Goal: Transaction & Acquisition: Download file/media

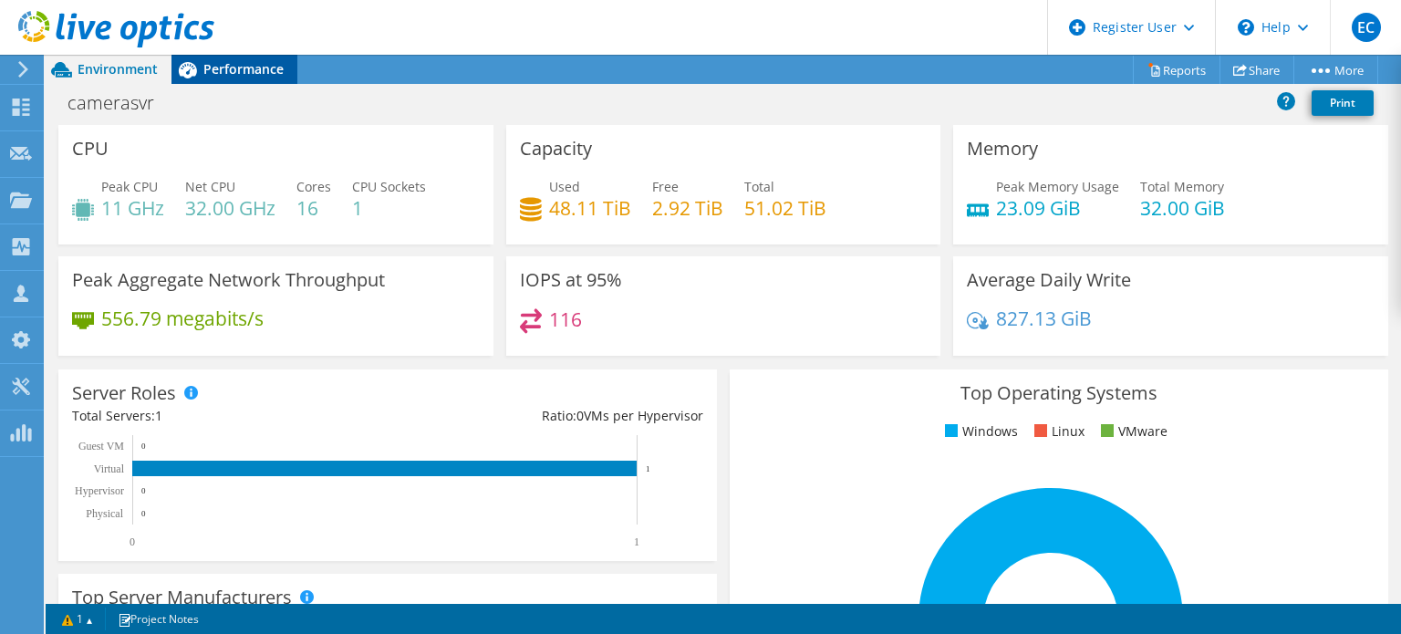
click at [263, 77] on span "Performance" at bounding box center [243, 68] width 80 height 17
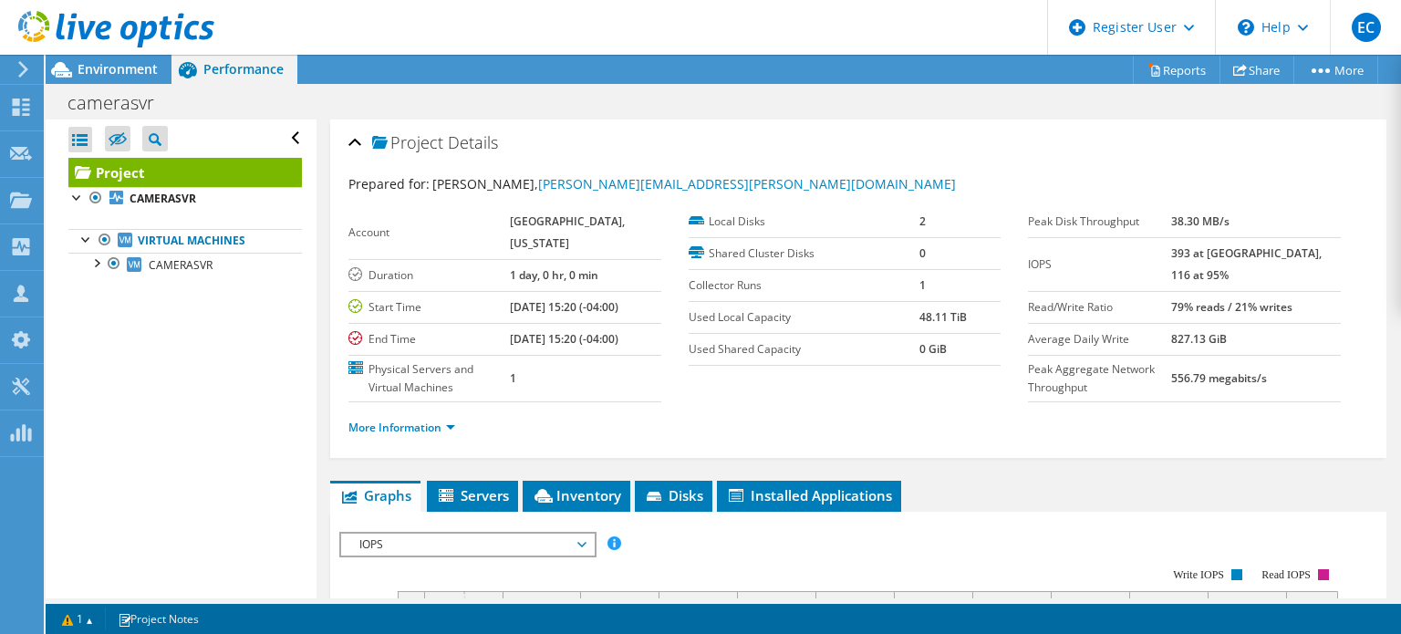
click at [157, 217] on ul "Virtual Machines CAMERASVR 0 C: 1 V:" at bounding box center [184, 253] width 233 height 84
click at [177, 212] on ul "Virtual Machines CAMERASVR 0 C: 1 V:" at bounding box center [184, 253] width 233 height 84
click at [188, 207] on link "CAMERASVR" at bounding box center [184, 199] width 233 height 24
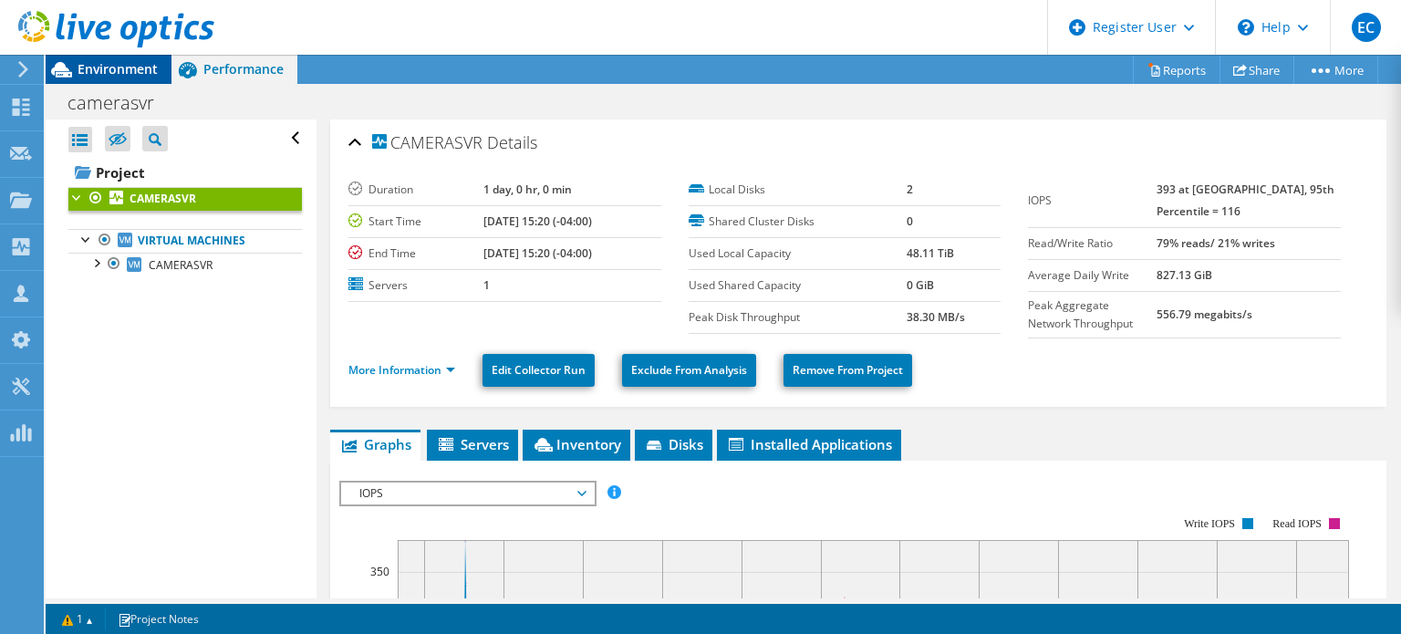
click at [105, 70] on span "Environment" at bounding box center [118, 68] width 80 height 17
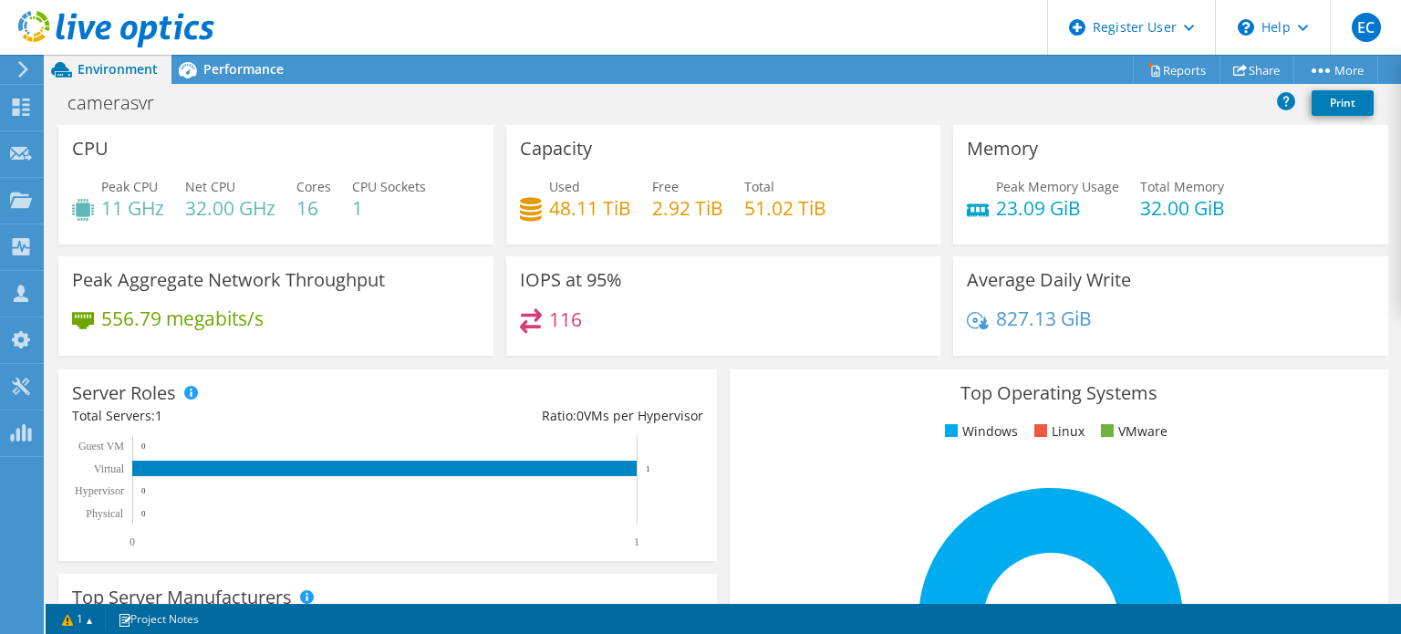
click at [230, 54] on header "EC Dell User [PERSON_NAME] [EMAIL_ADDRESS][DOMAIN_NAME] Dell My Profile Log Out…" at bounding box center [700, 27] width 1401 height 55
click at [248, 61] on span "Performance" at bounding box center [243, 68] width 80 height 17
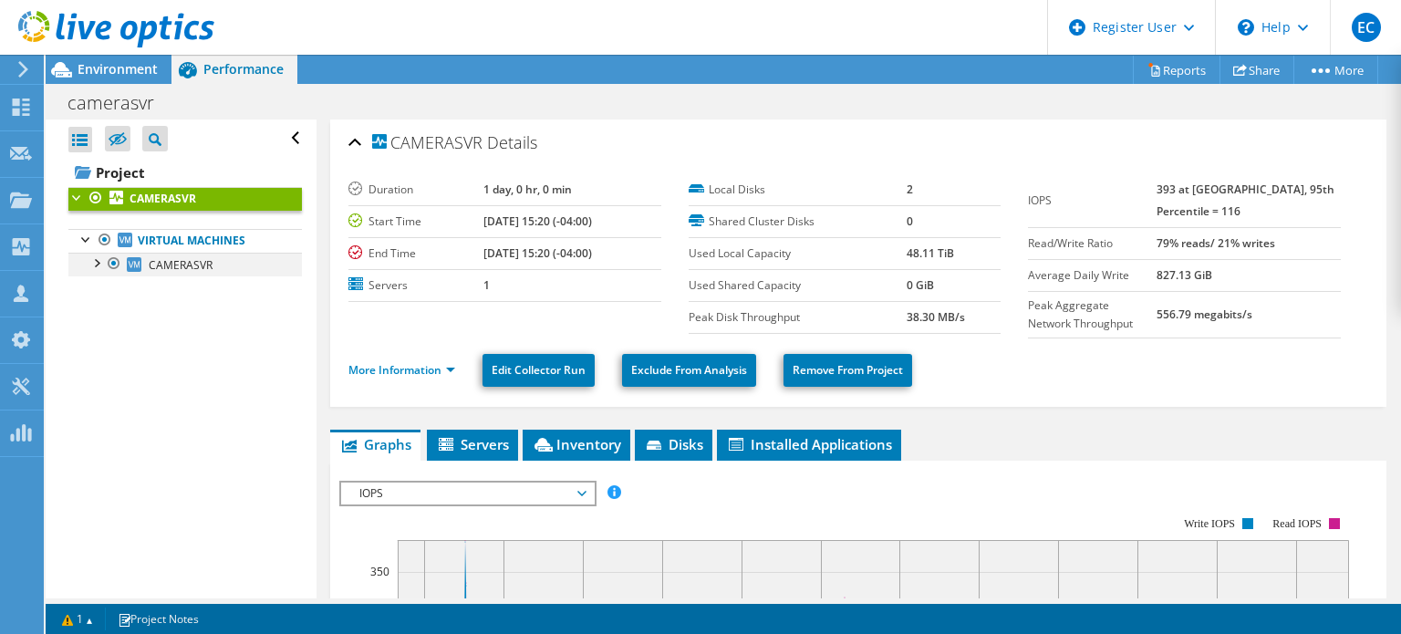
click at [99, 267] on div at bounding box center [96, 262] width 18 height 18
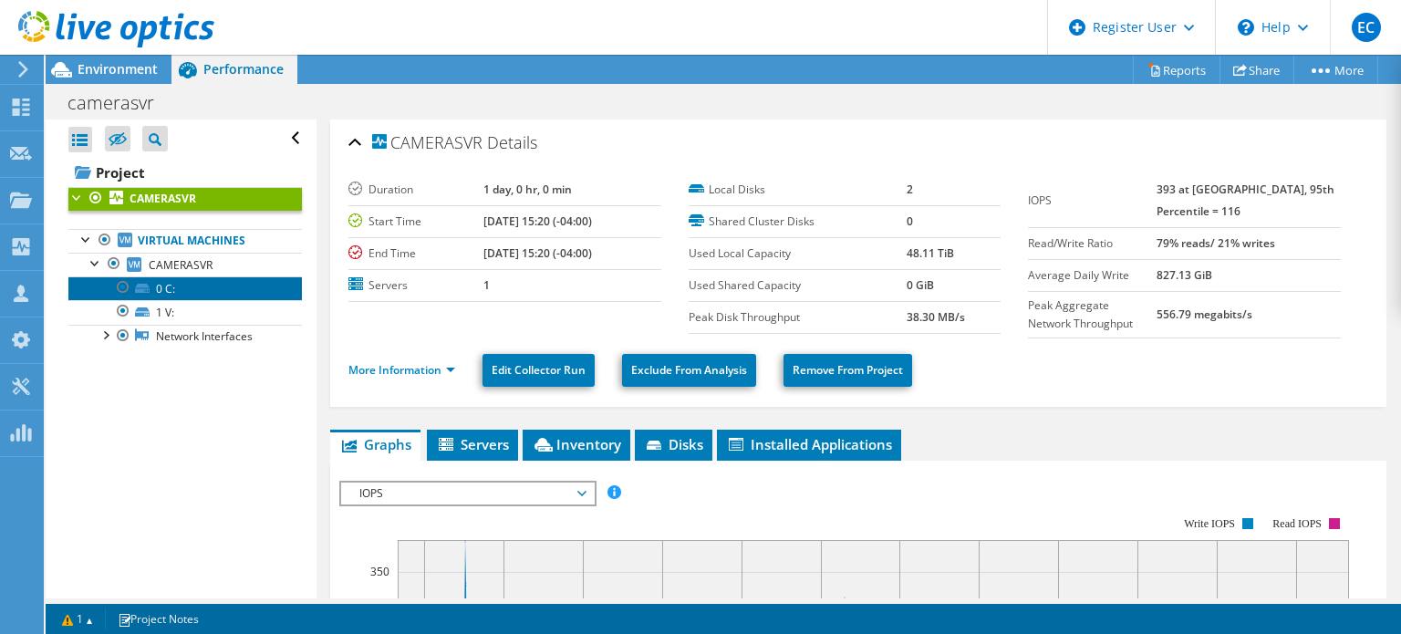
click at [219, 292] on link "0 C:" at bounding box center [184, 288] width 233 height 24
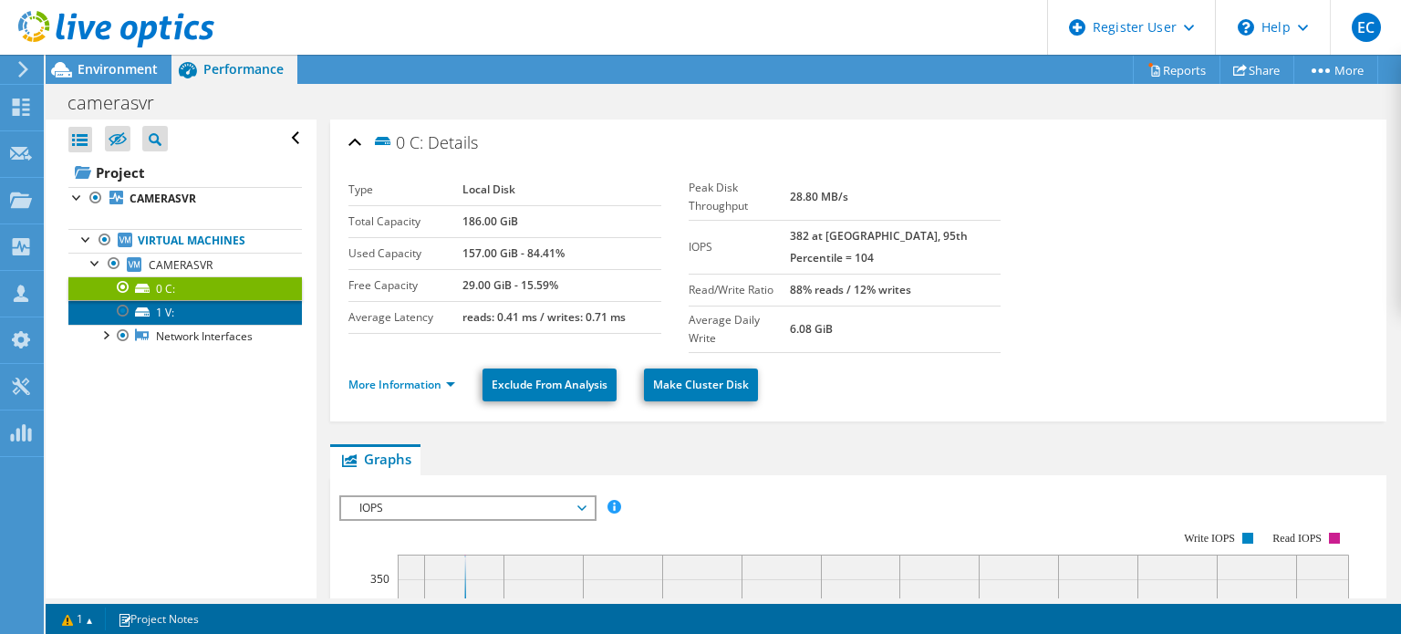
click at [232, 316] on link "1 V:" at bounding box center [184, 312] width 233 height 24
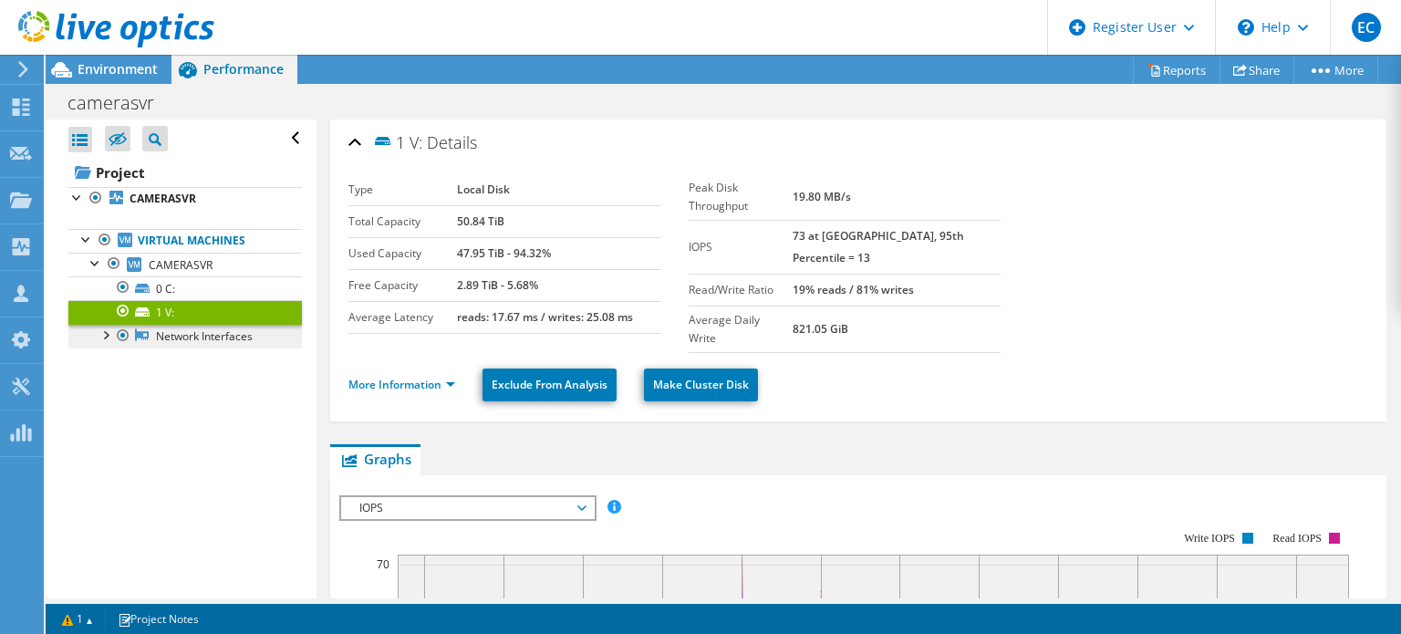
click at [241, 338] on link "Network Interfaces" at bounding box center [184, 337] width 233 height 24
click at [201, 240] on link "Virtual Machines" at bounding box center [184, 241] width 233 height 24
click at [208, 247] on link "Virtual Machines" at bounding box center [184, 241] width 233 height 24
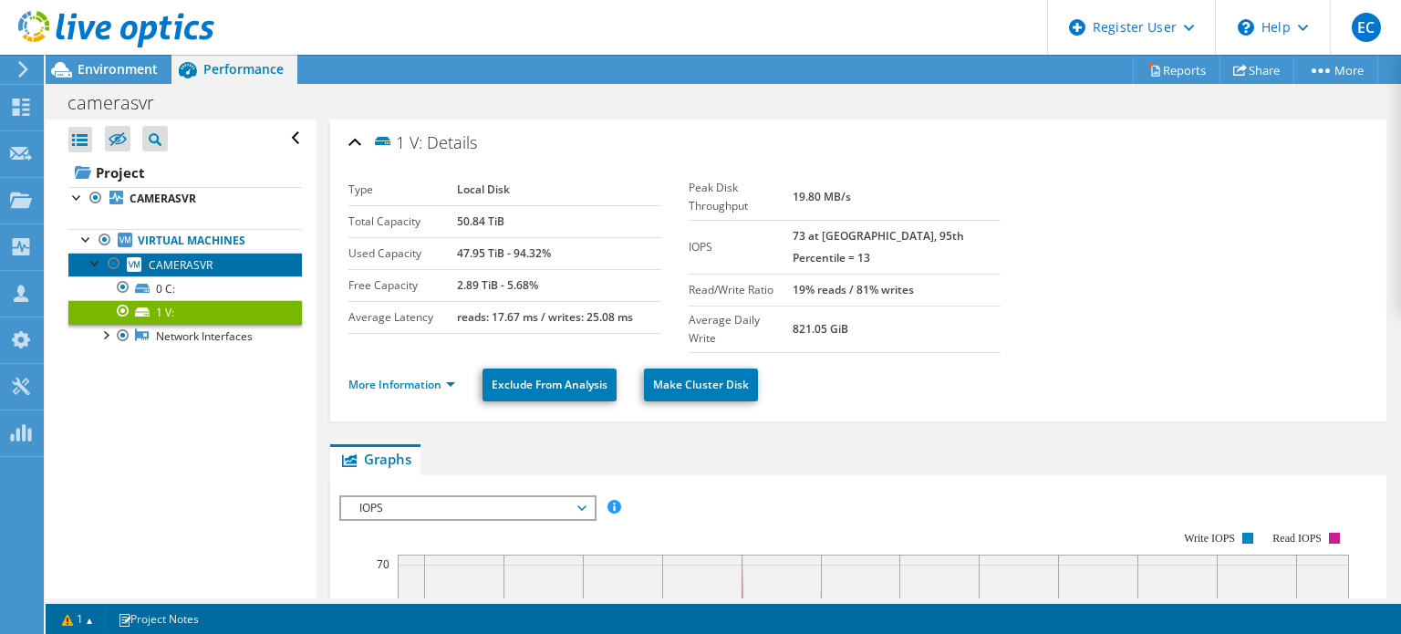
click at [224, 267] on link "CAMERASVR" at bounding box center [184, 265] width 233 height 24
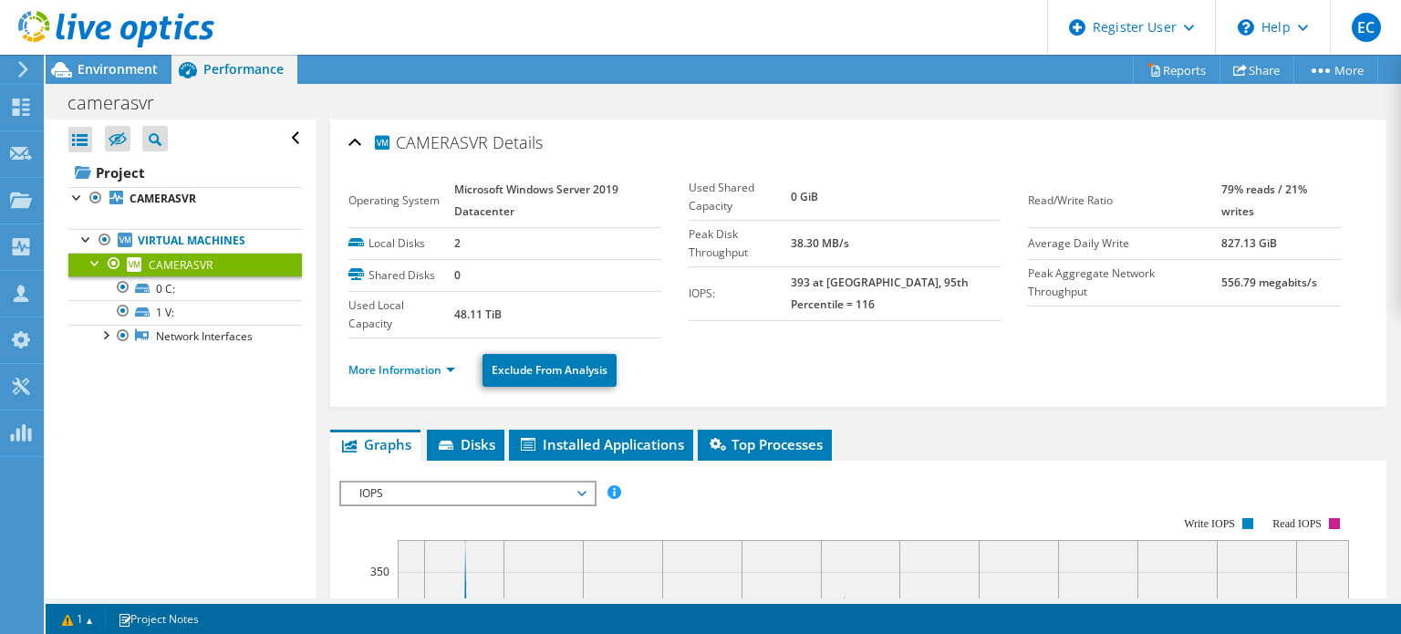
click at [1354, 316] on div "CAMERASVR Details Operating System Microsoft Windows Server 2019 Datacenter Loc…" at bounding box center [858, 262] width 1056 height 287
click at [243, 291] on link "0 C:" at bounding box center [184, 288] width 233 height 24
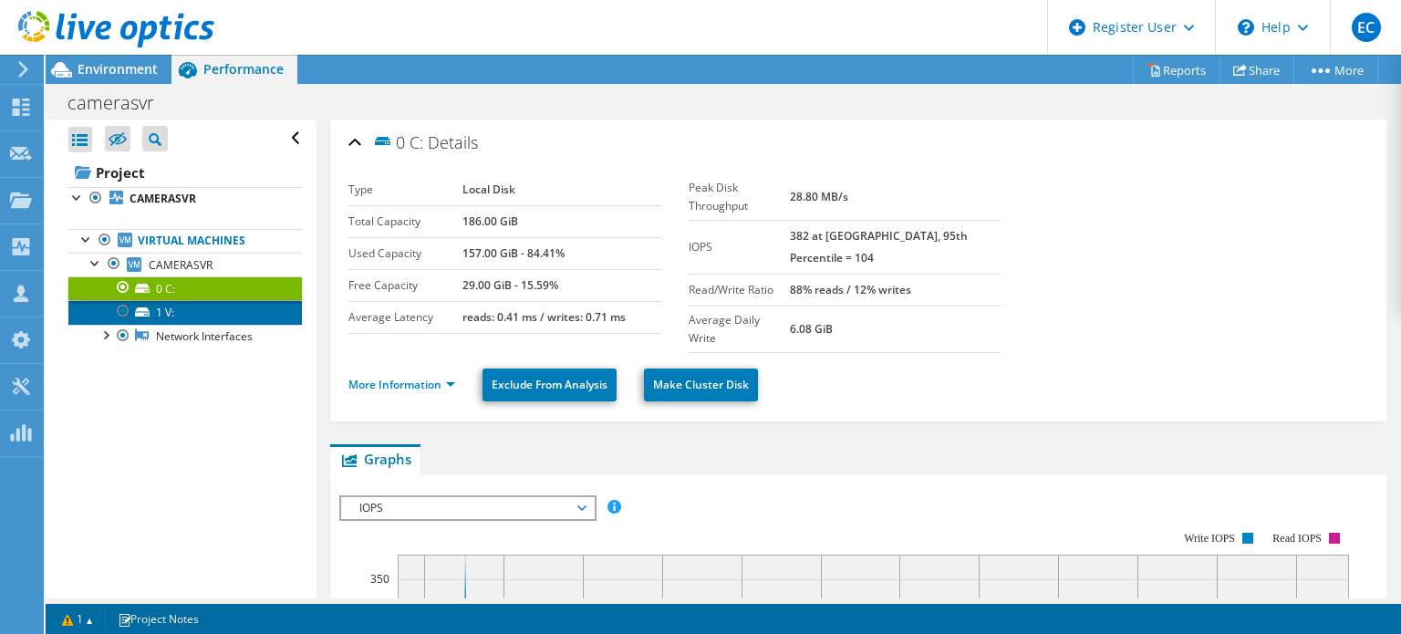
click at [235, 301] on link "1 V:" at bounding box center [184, 312] width 233 height 24
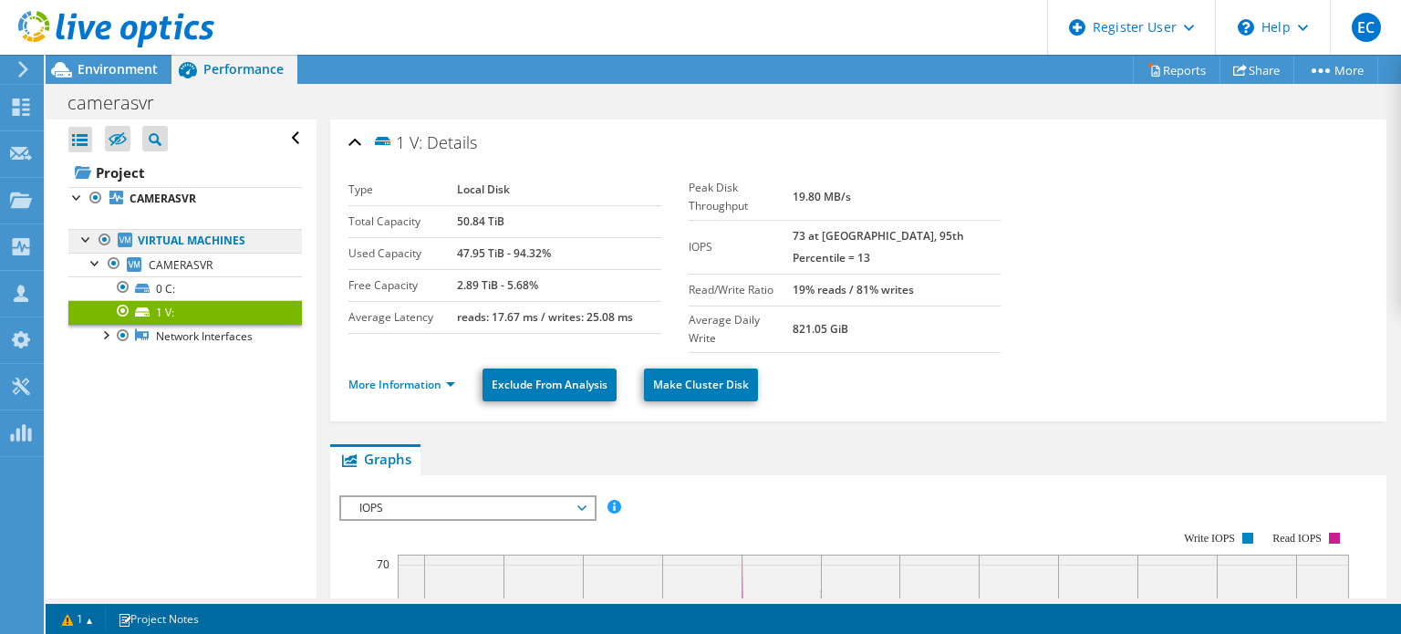
click at [266, 247] on link "Virtual Machines" at bounding box center [184, 241] width 233 height 24
click at [225, 254] on link "CAMERASVR" at bounding box center [184, 265] width 233 height 24
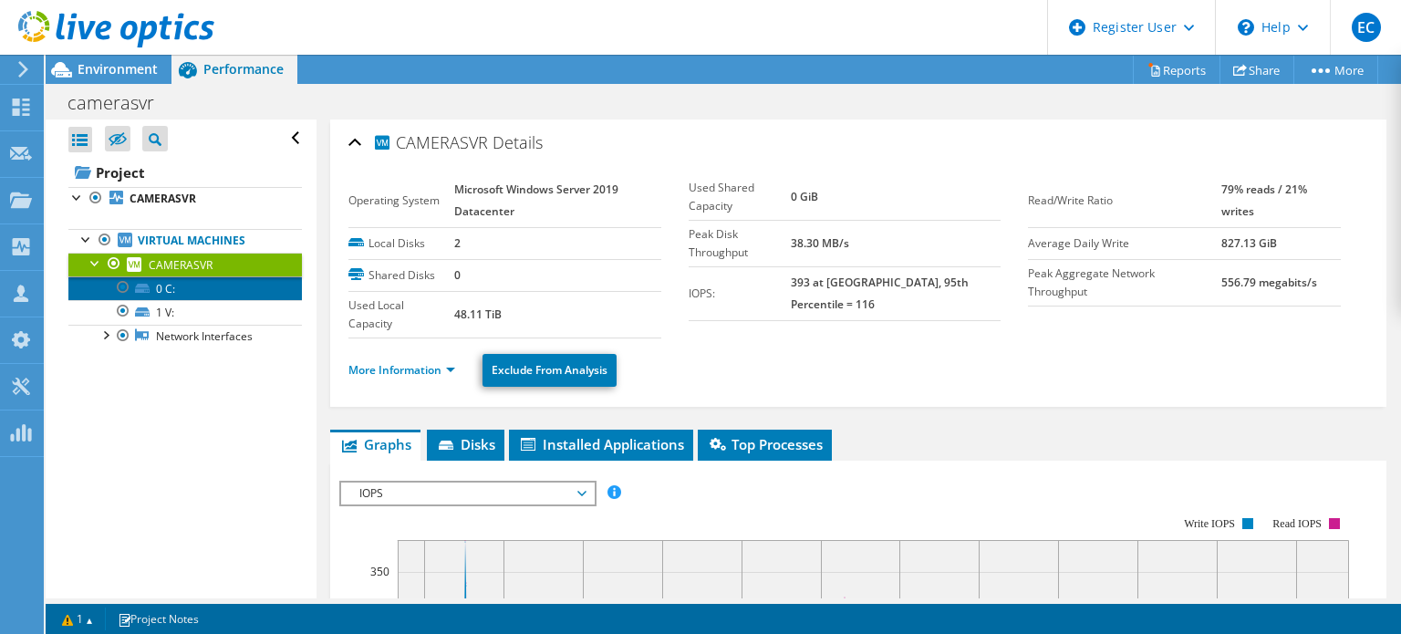
click at [226, 294] on link "0 C:" at bounding box center [184, 288] width 233 height 24
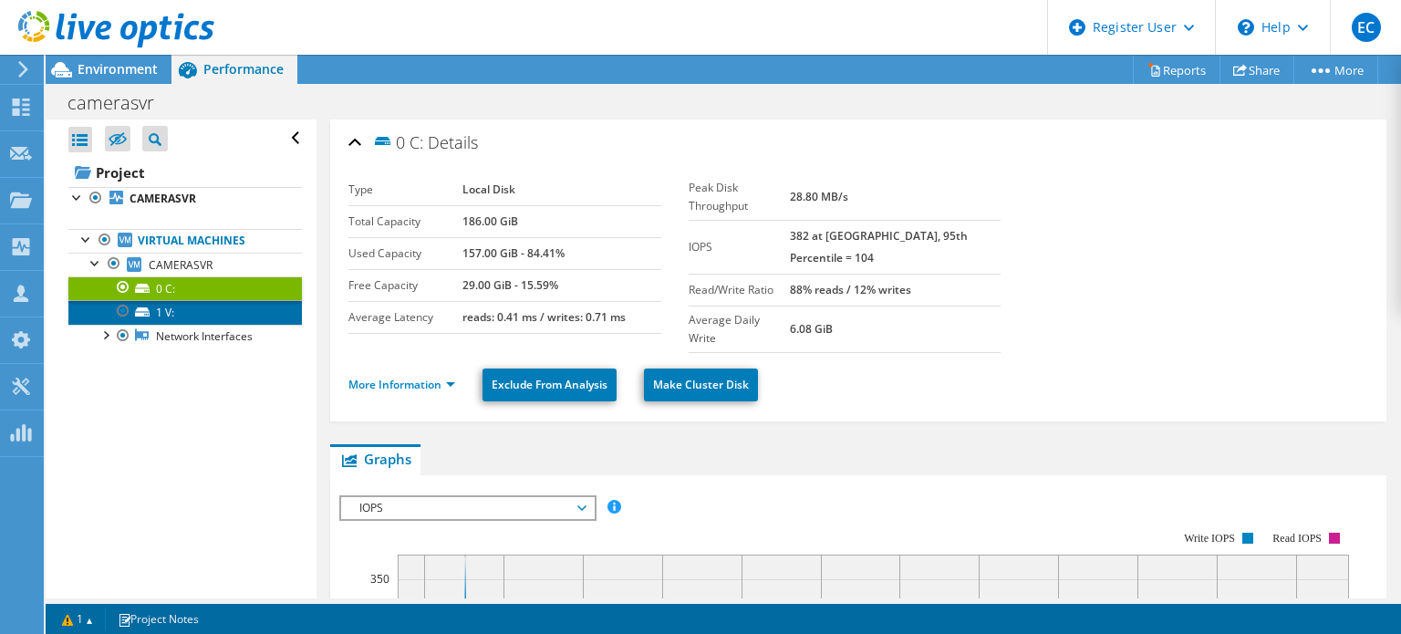
click at [230, 316] on link "1 V:" at bounding box center [184, 312] width 233 height 24
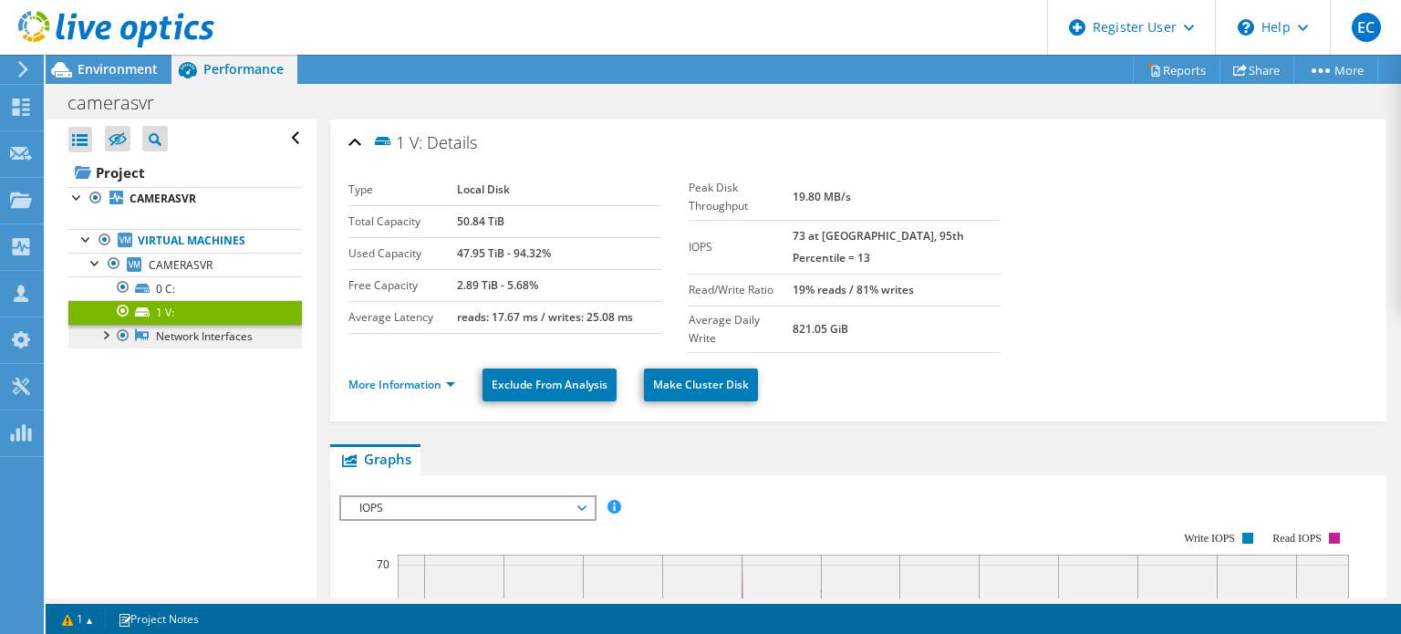
click at [202, 339] on link "Network Interfaces" at bounding box center [184, 337] width 233 height 24
click at [101, 336] on div at bounding box center [105, 334] width 18 height 18
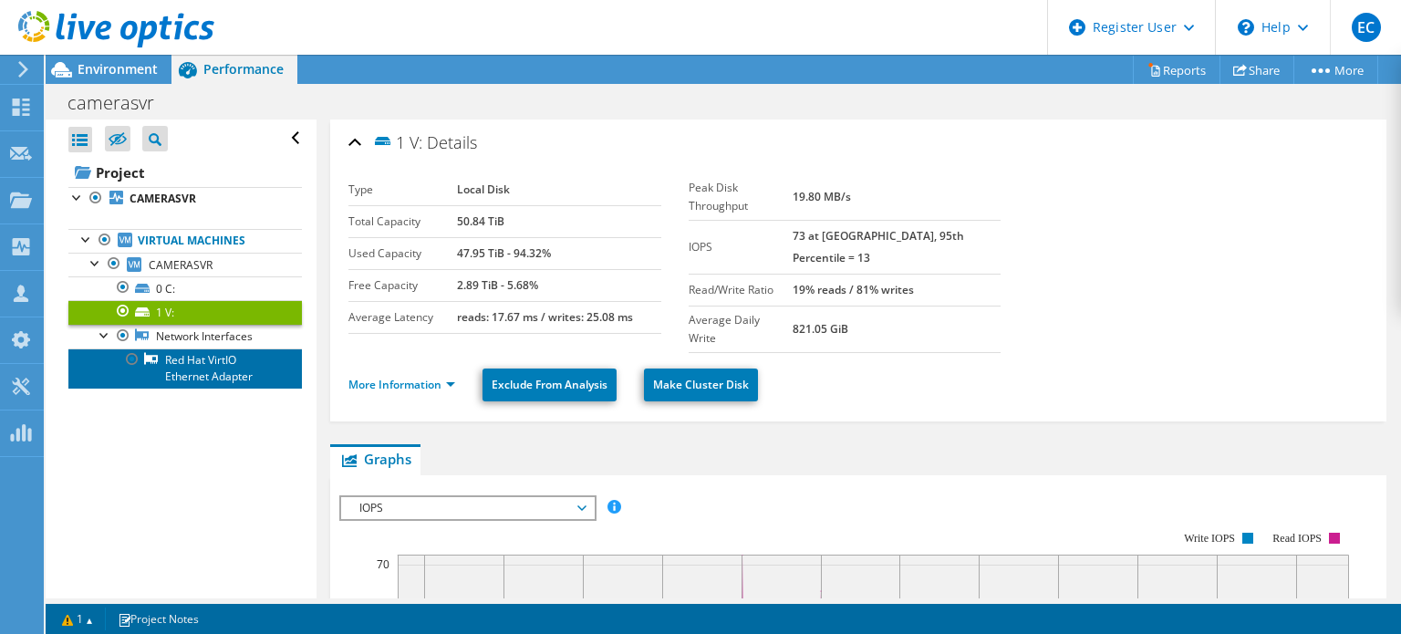
click at [223, 382] on link "Red Hat VirtIO Ethernet Adapter" at bounding box center [184, 368] width 233 height 40
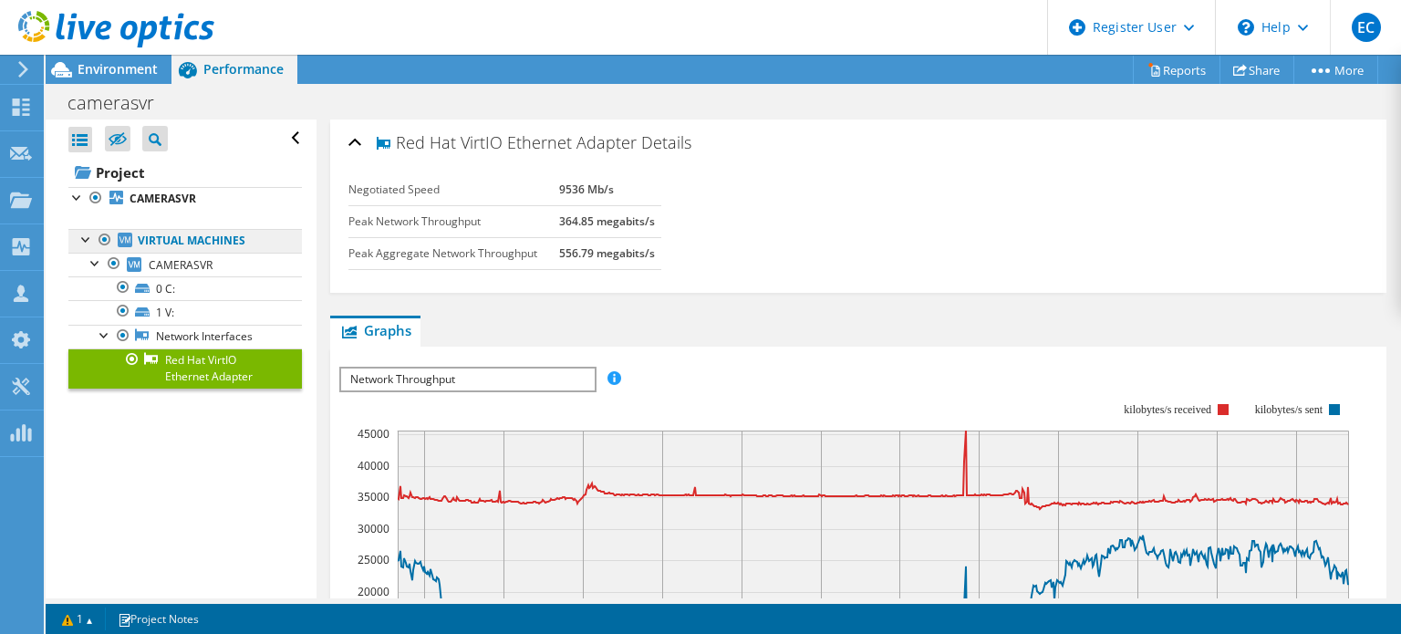
click at [190, 235] on link "Virtual Machines" at bounding box center [184, 241] width 233 height 24
click at [149, 264] on span "CAMERASVR" at bounding box center [181, 265] width 64 height 16
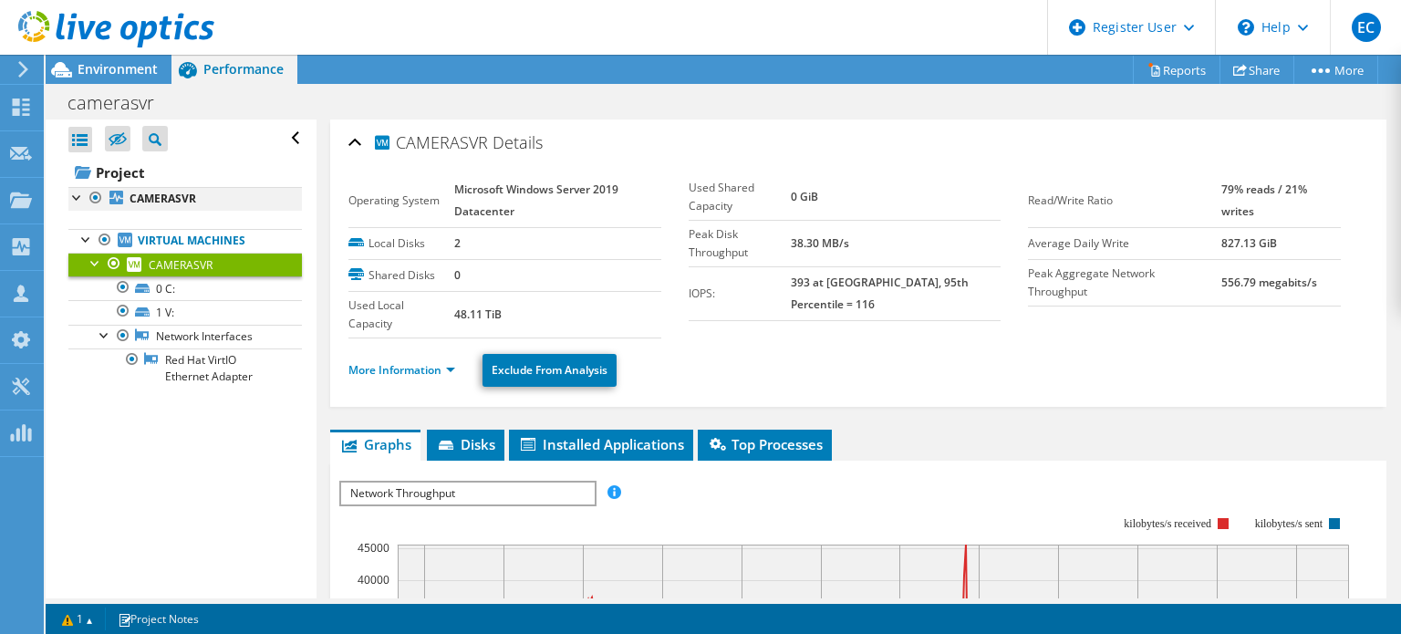
click at [77, 196] on div at bounding box center [77, 196] width 18 height 18
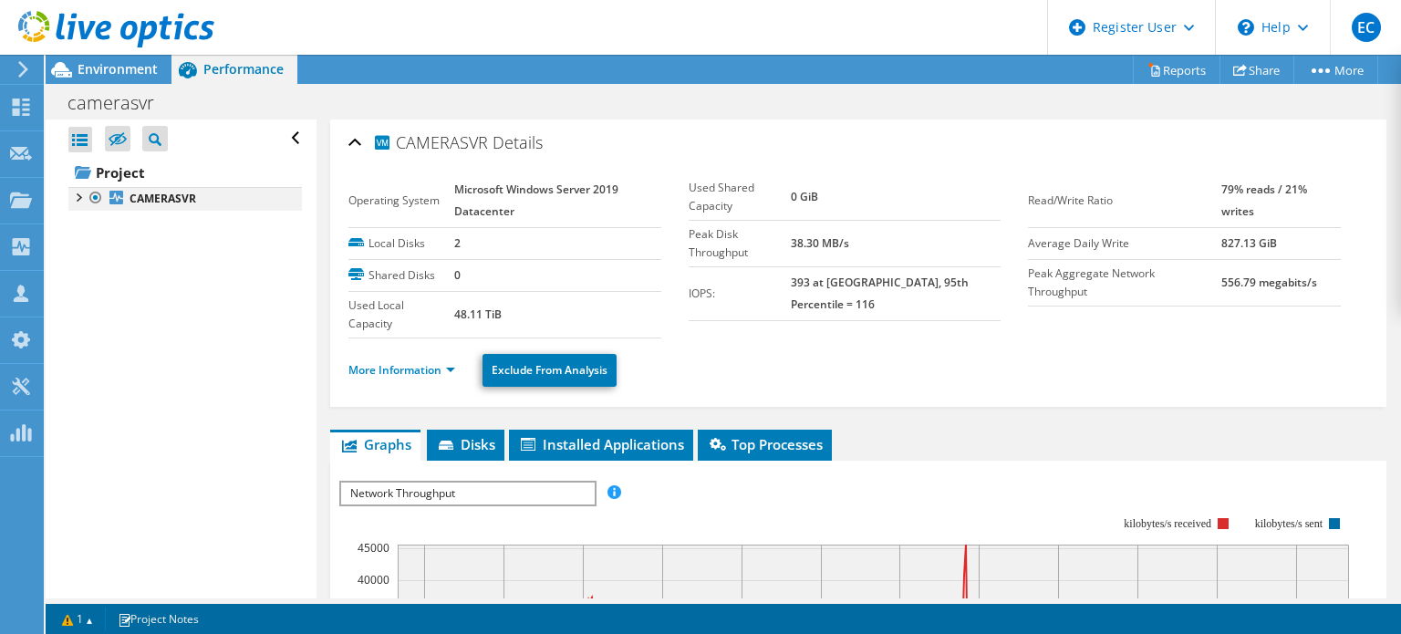
click at [77, 196] on div at bounding box center [77, 196] width 18 height 18
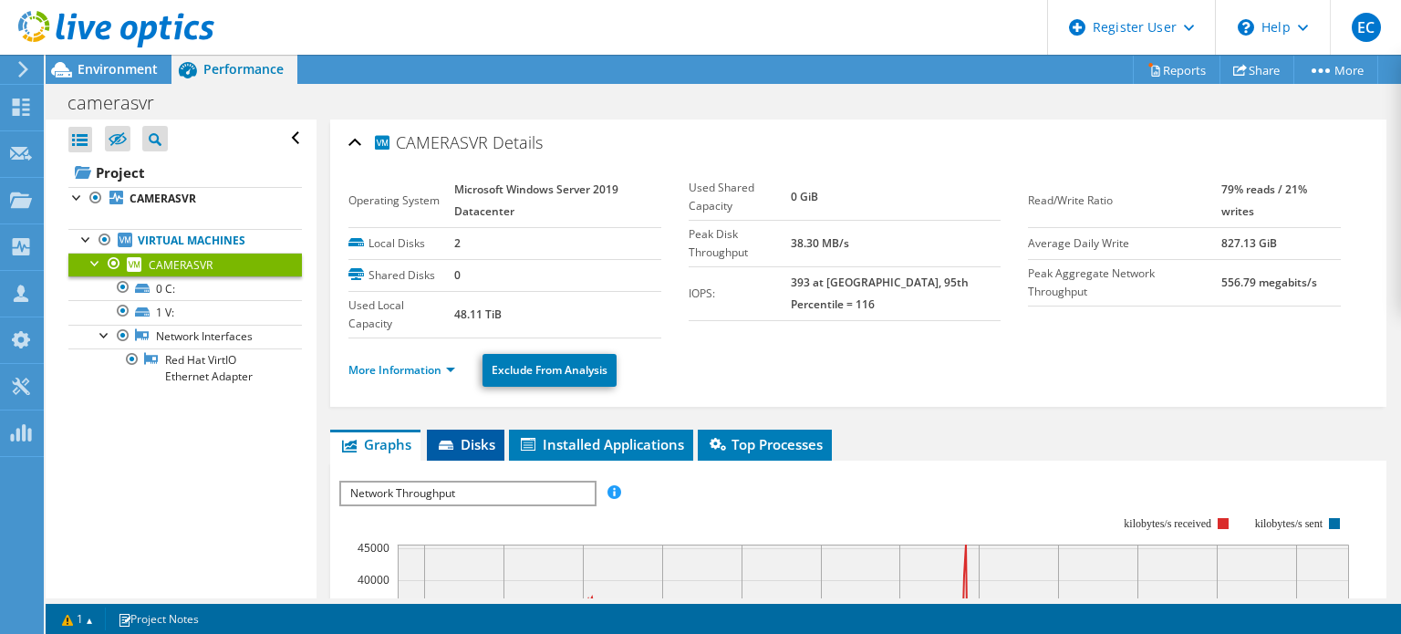
click at [486, 445] on span "Disks" at bounding box center [465, 444] width 59 height 18
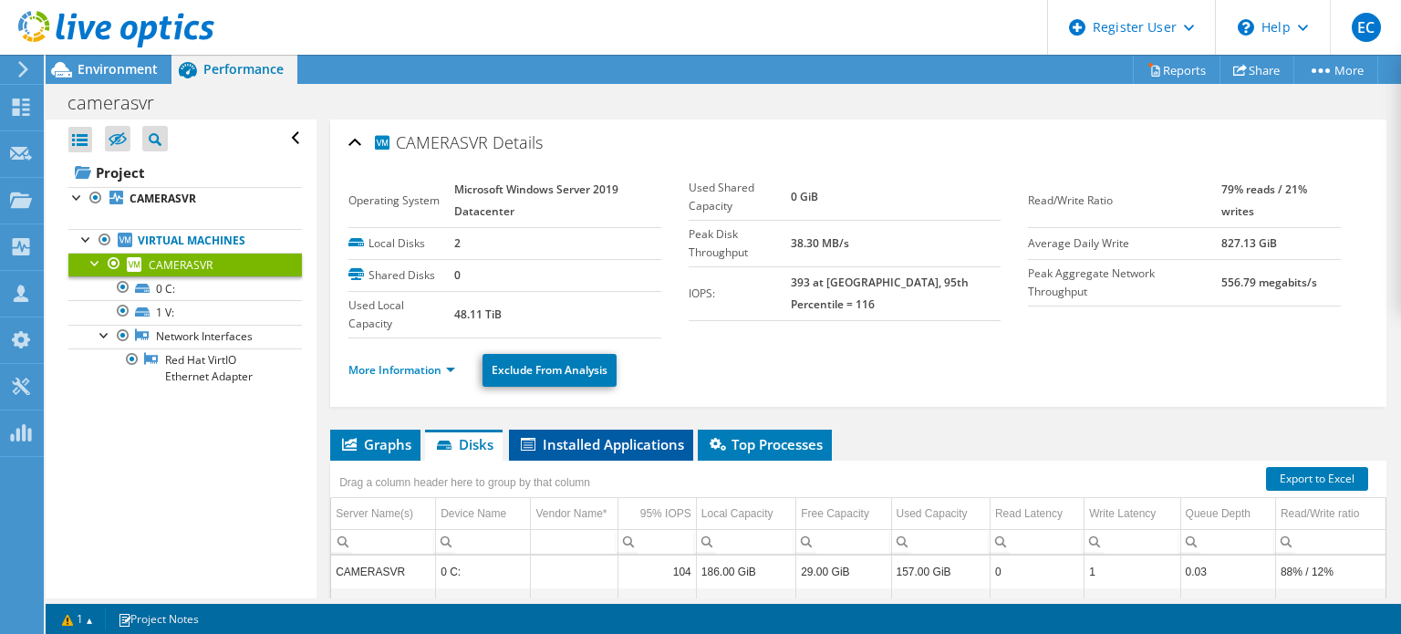
click at [568, 435] on span "Installed Applications" at bounding box center [601, 444] width 166 height 18
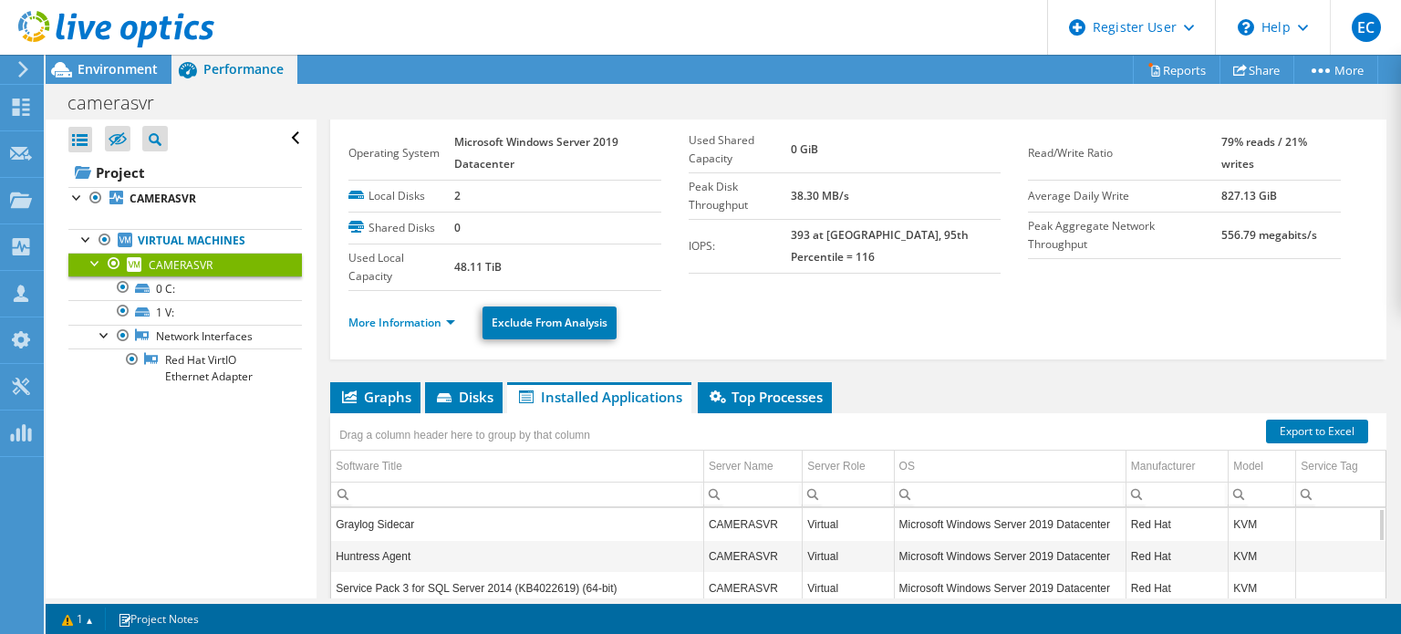
scroll to position [41, 0]
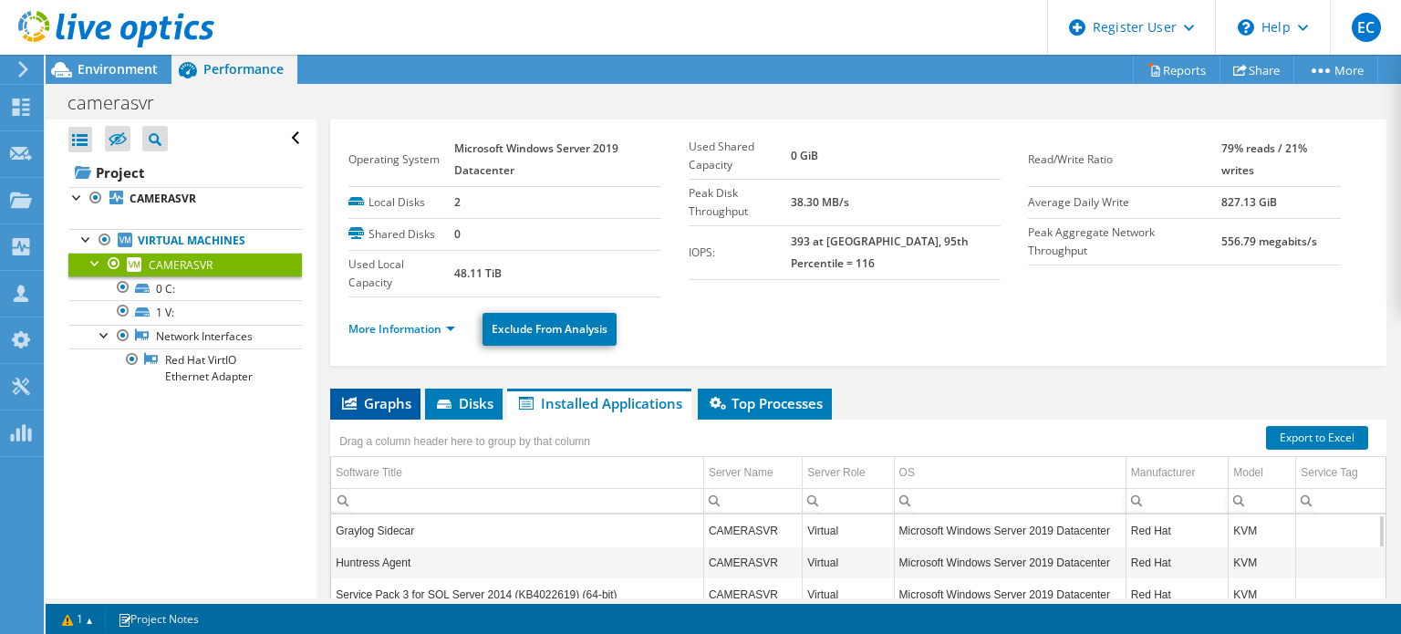
click at [341, 413] on li "Graphs" at bounding box center [375, 404] width 90 height 31
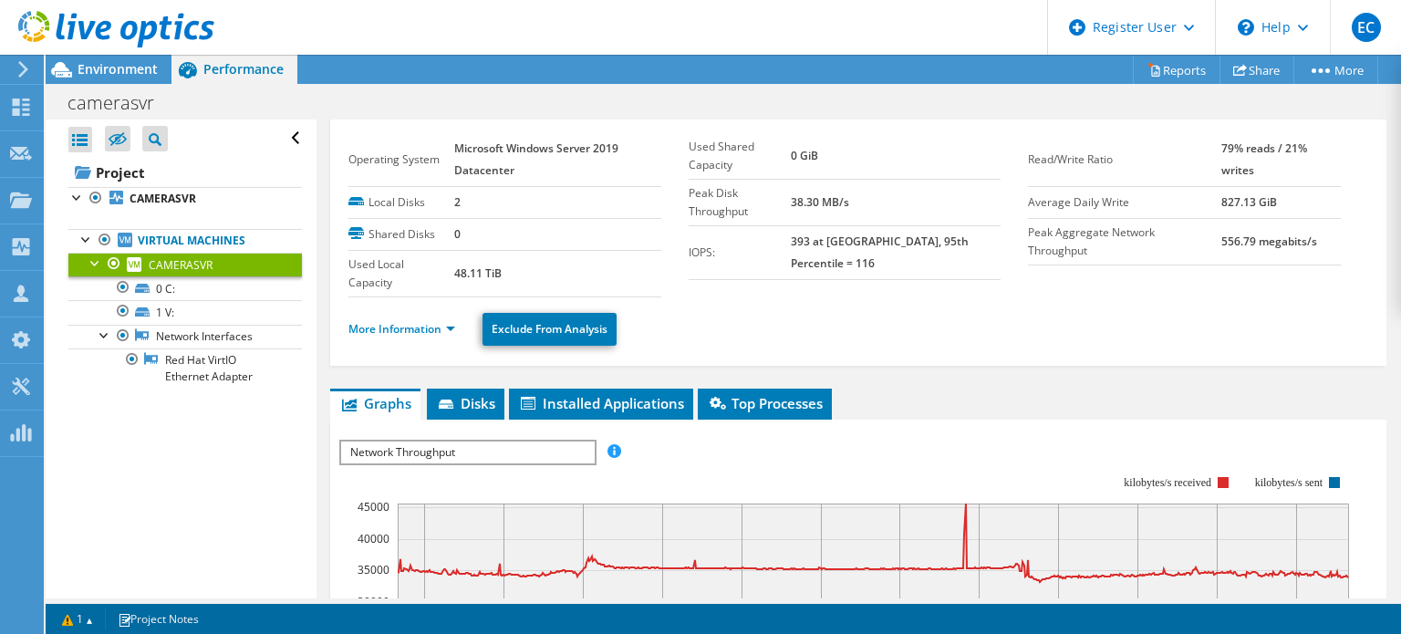
click at [459, 411] on li "Disks" at bounding box center [466, 404] width 78 height 31
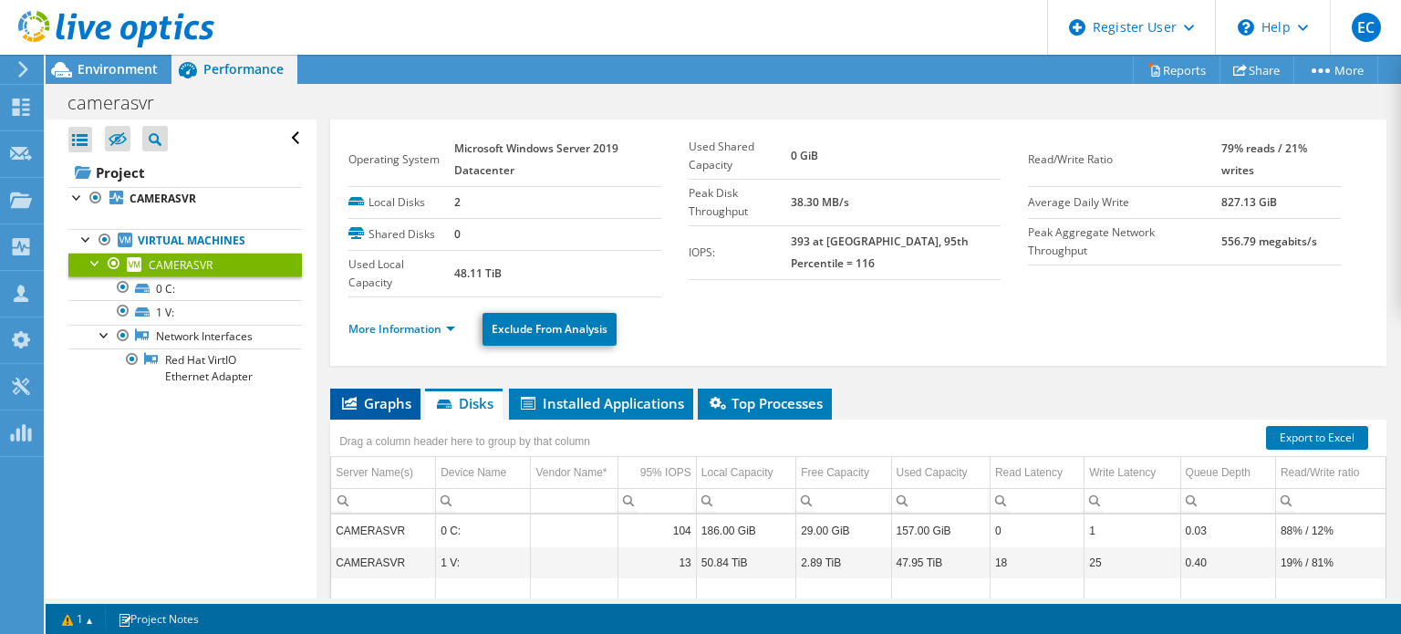
click at [383, 395] on span "Graphs" at bounding box center [375, 403] width 72 height 18
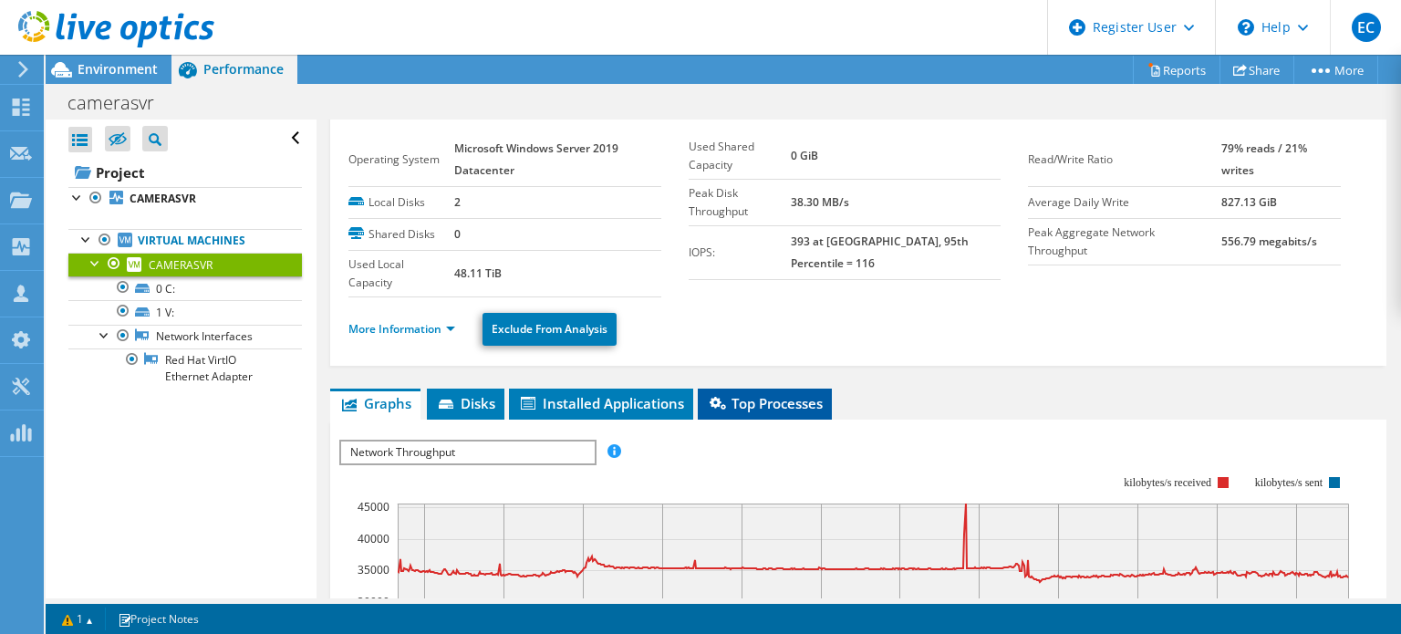
click at [755, 409] on li "Top Processes" at bounding box center [765, 404] width 134 height 31
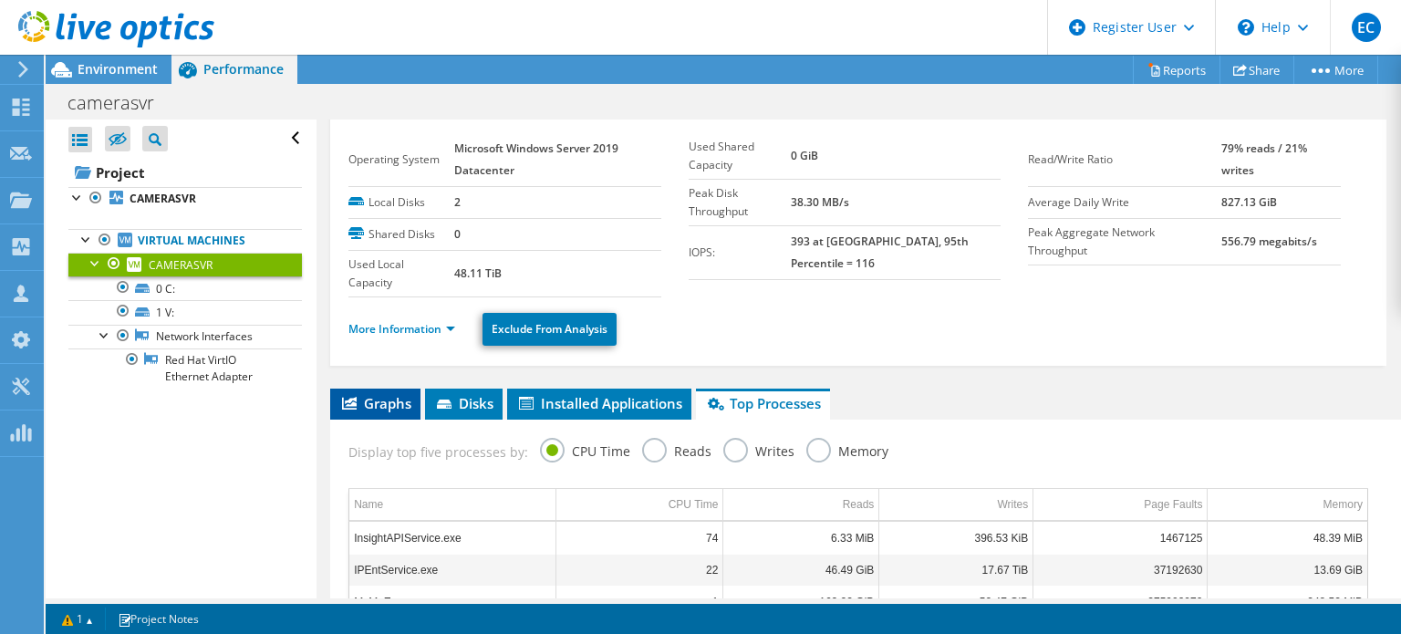
click at [363, 405] on span "Graphs" at bounding box center [375, 403] width 72 height 18
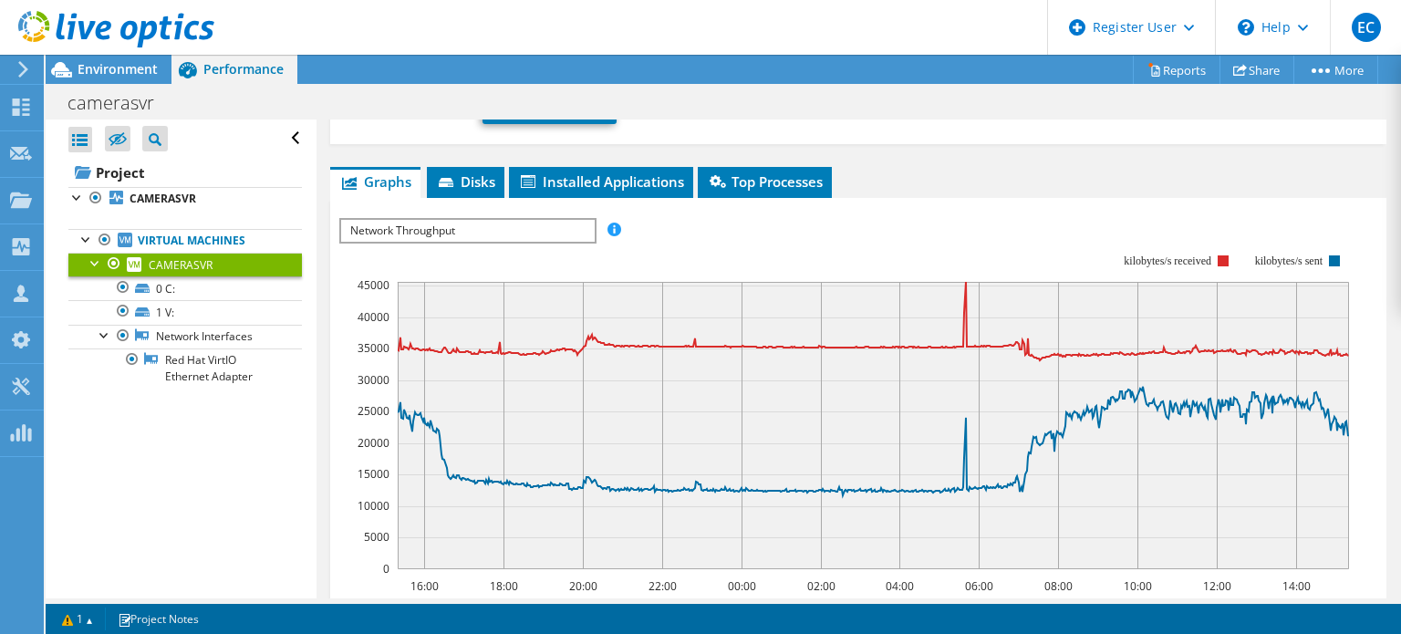
scroll to position [264, 0]
click at [161, 229] on link "Virtual Machines" at bounding box center [184, 241] width 233 height 24
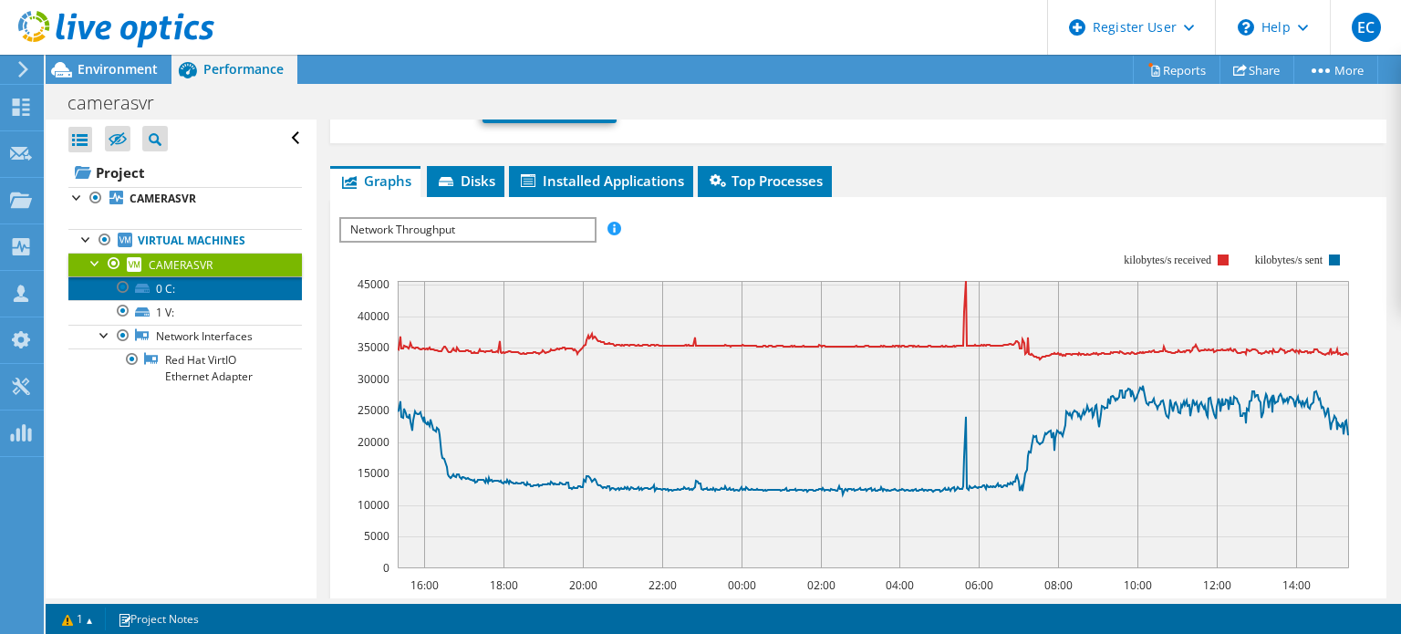
click at [224, 283] on link "0 C:" at bounding box center [184, 288] width 233 height 24
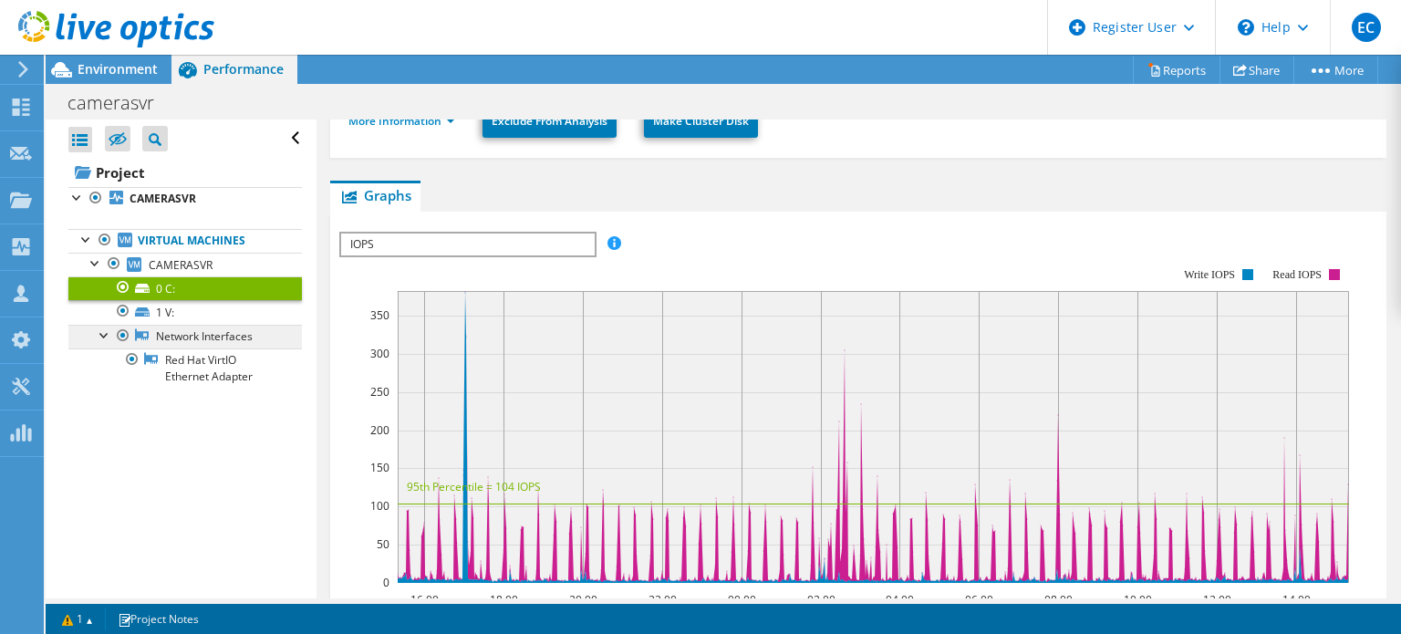
click at [246, 336] on link "Network Interfaces" at bounding box center [184, 337] width 233 height 24
drag, startPoint x: 194, startPoint y: 311, endPoint x: 150, endPoint y: 316, distance: 44.1
click at [150, 316] on link "1 V:" at bounding box center [184, 312] width 233 height 24
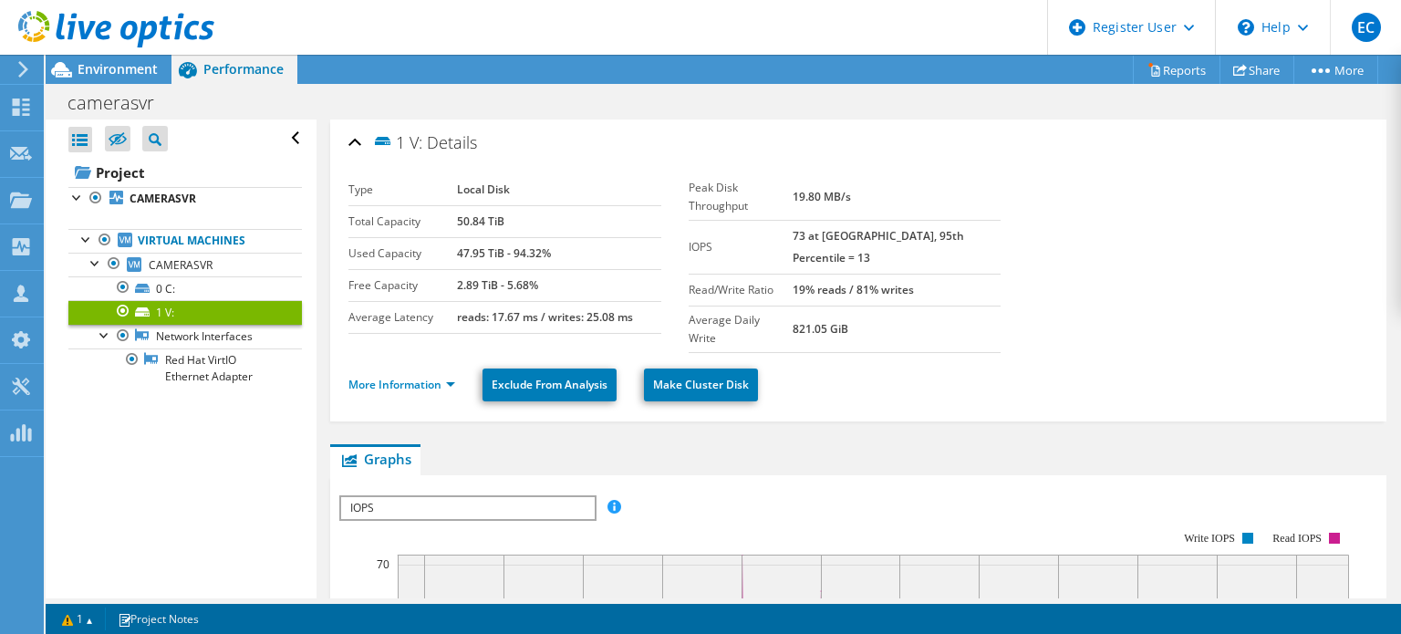
scroll to position [0, 0]
click at [234, 278] on link "0 C:" at bounding box center [184, 288] width 233 height 24
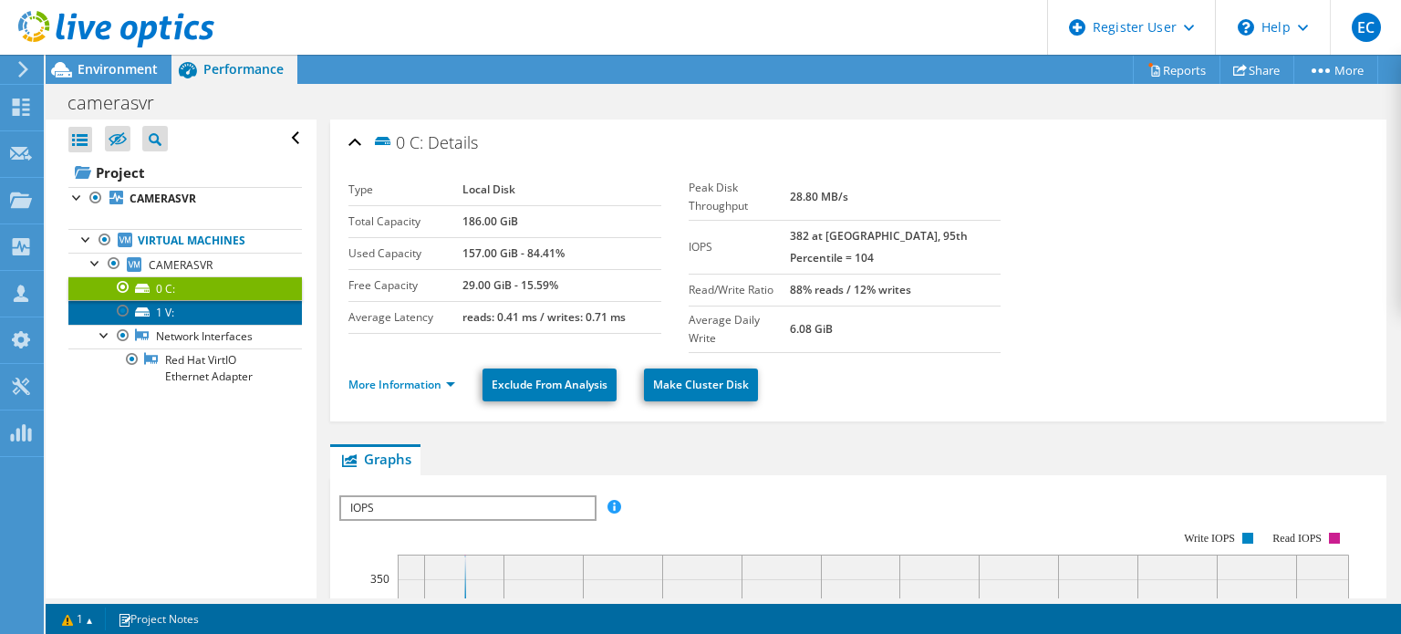
click at [220, 308] on link "1 V:" at bounding box center [184, 312] width 233 height 24
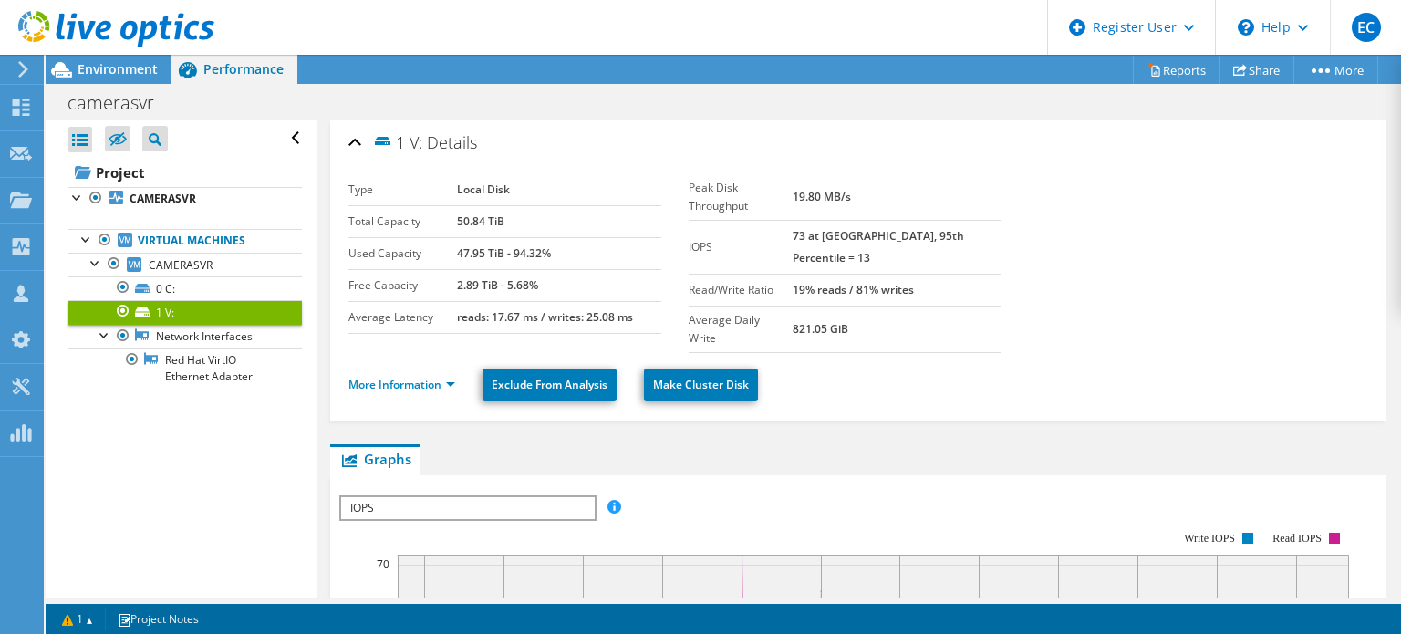
click at [253, 109] on div "camerasvr Print" at bounding box center [723, 103] width 1355 height 34
click at [1201, 57] on link "Reports" at bounding box center [1177, 70] width 88 height 28
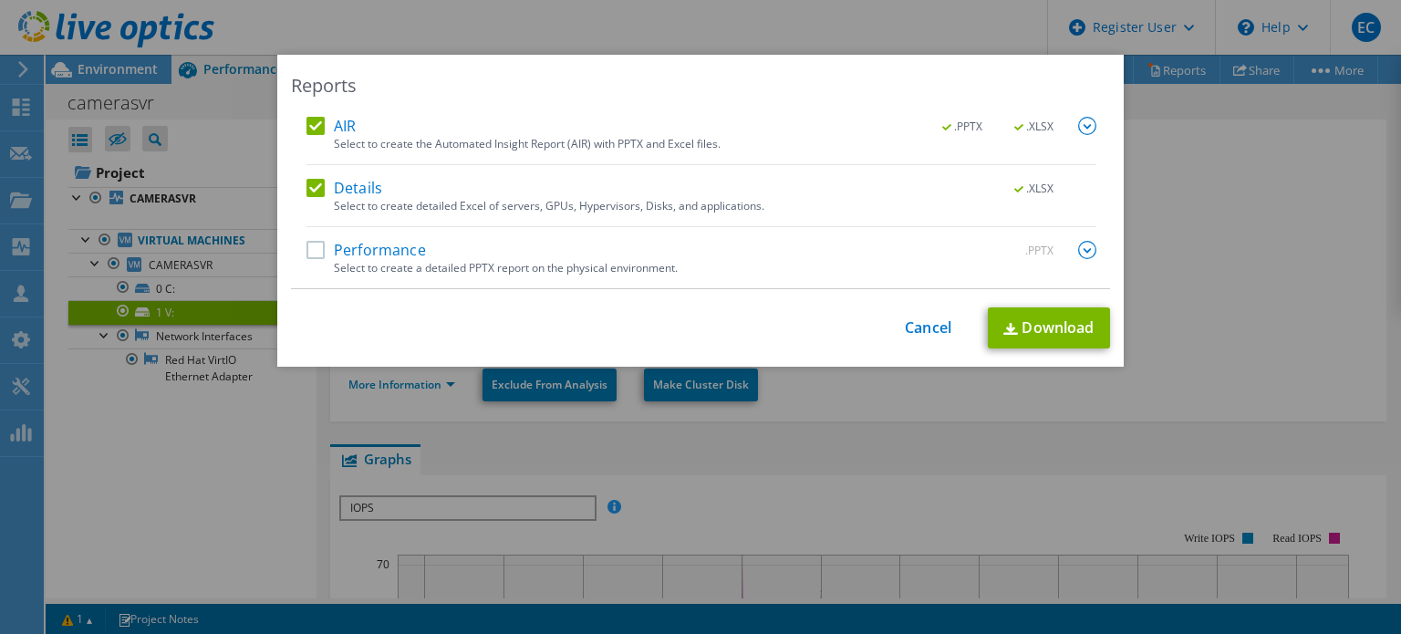
click at [431, 265] on div "Select to create a detailed PPTX report on the physical environment." at bounding box center [715, 268] width 762 height 13
click at [337, 250] on label "Performance" at bounding box center [365, 250] width 119 height 18
click at [0, 0] on input "Performance" at bounding box center [0, 0] width 0 height 0
click at [1040, 329] on link "Download" at bounding box center [1049, 327] width 122 height 41
click at [1024, 631] on div "Reports AIR .PPTX .XLSX Select to create the Automated Insight Report (AIR) wit…" at bounding box center [700, 317] width 1401 height 634
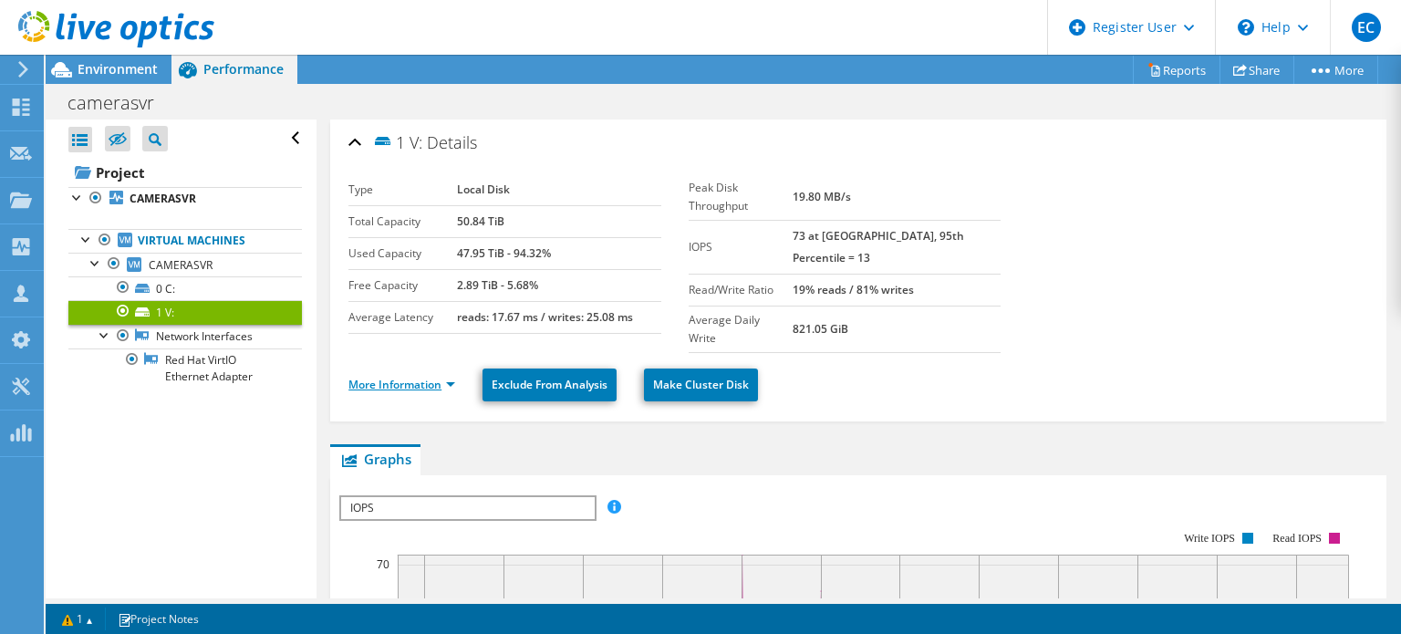
click at [419, 377] on link "More Information" at bounding box center [401, 385] width 107 height 16
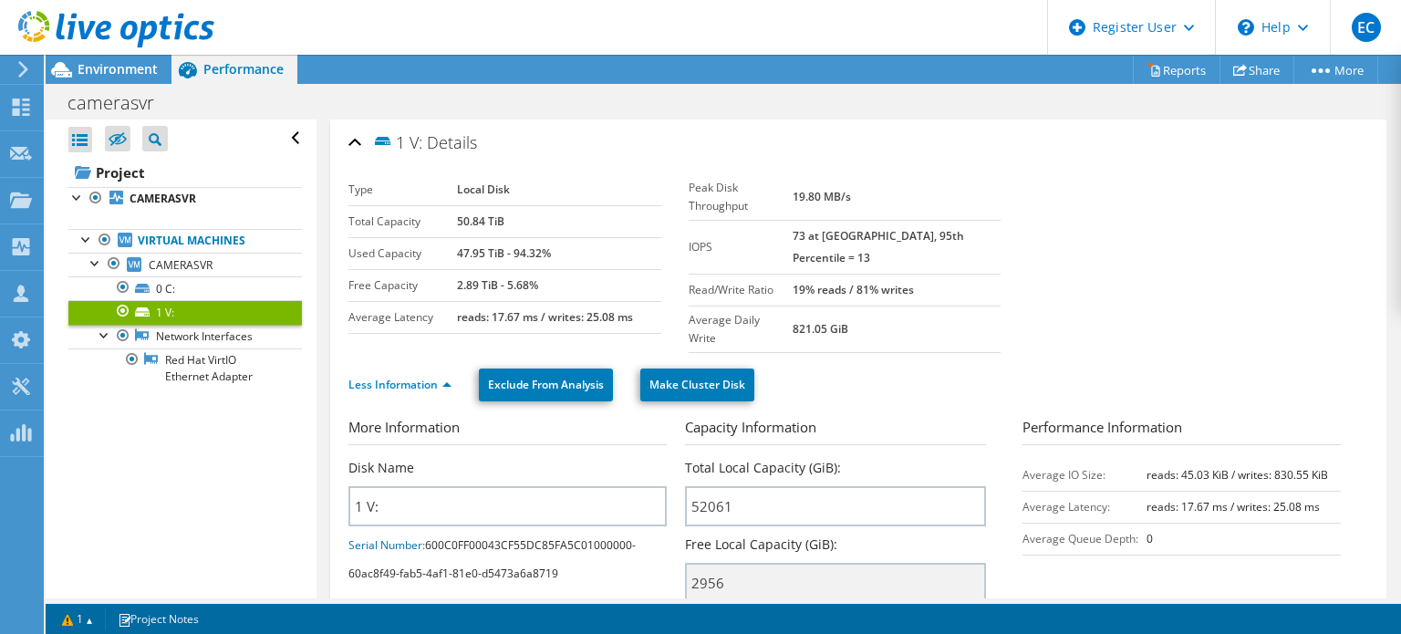
click at [377, 375] on li "Less Information" at bounding box center [405, 385] width 114 height 20
click at [414, 377] on link "Less Information" at bounding box center [399, 385] width 103 height 16
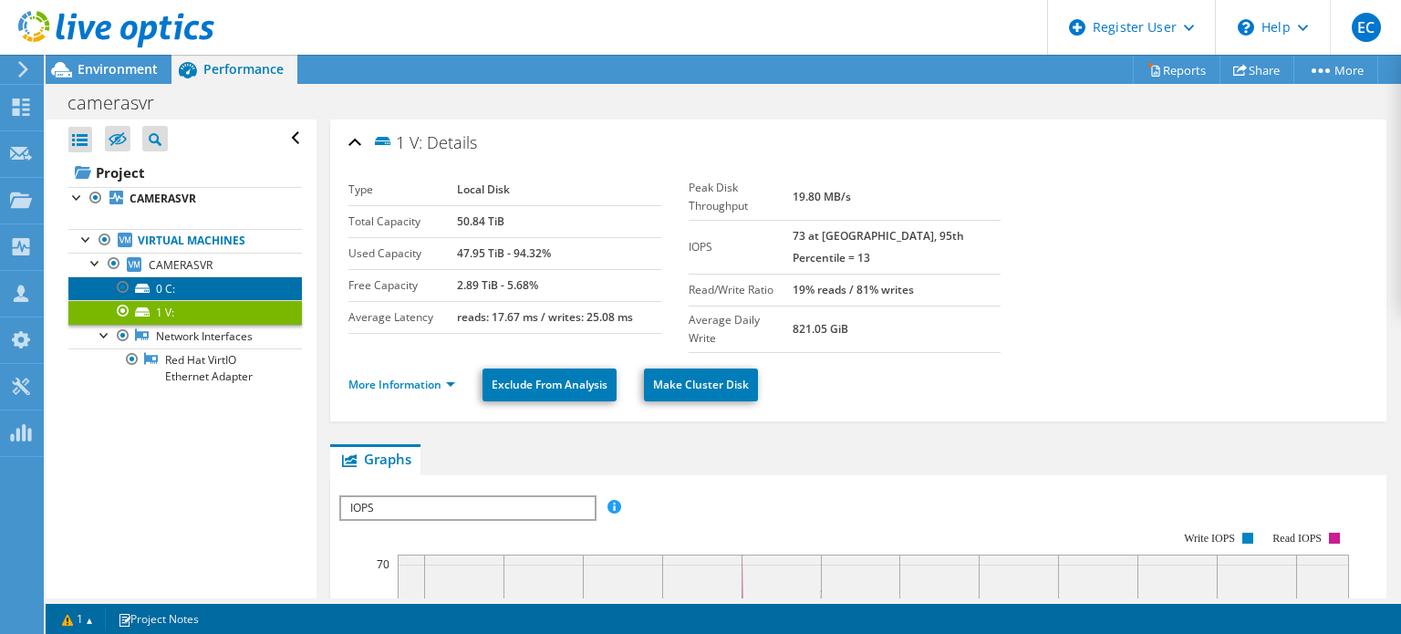
click at [170, 286] on link "0 C:" at bounding box center [184, 288] width 233 height 24
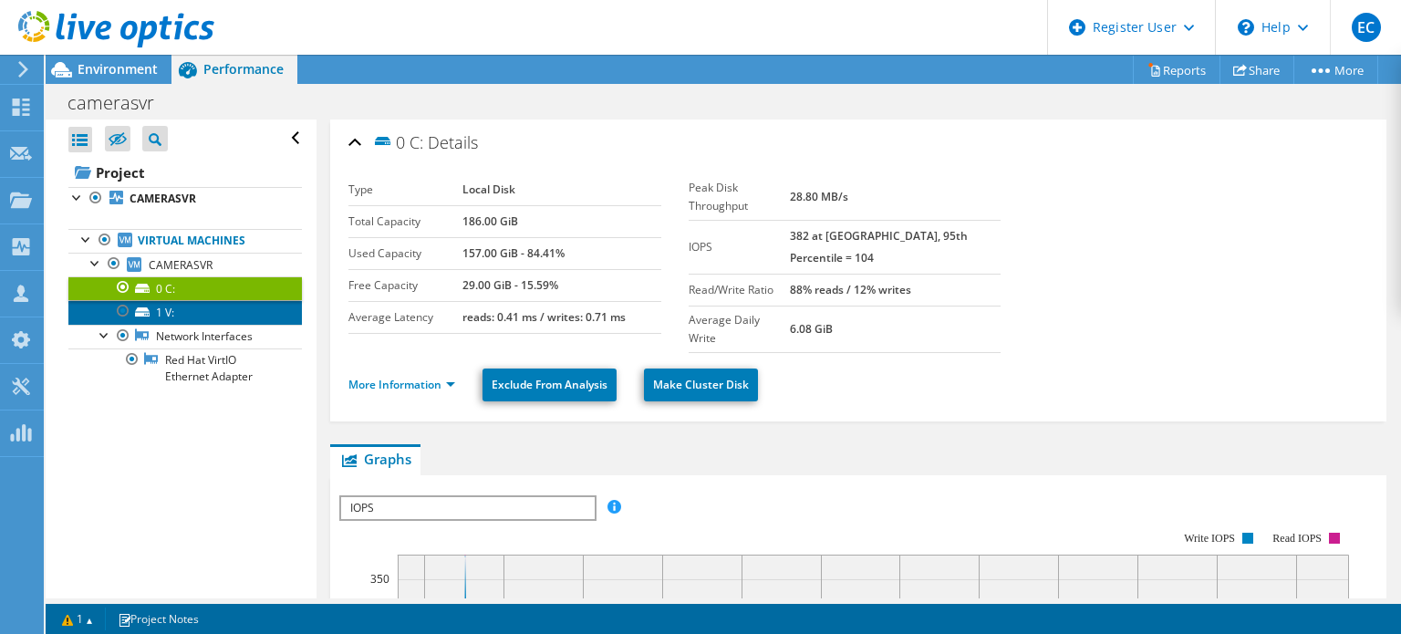
click at [182, 302] on link "1 V:" at bounding box center [184, 312] width 233 height 24
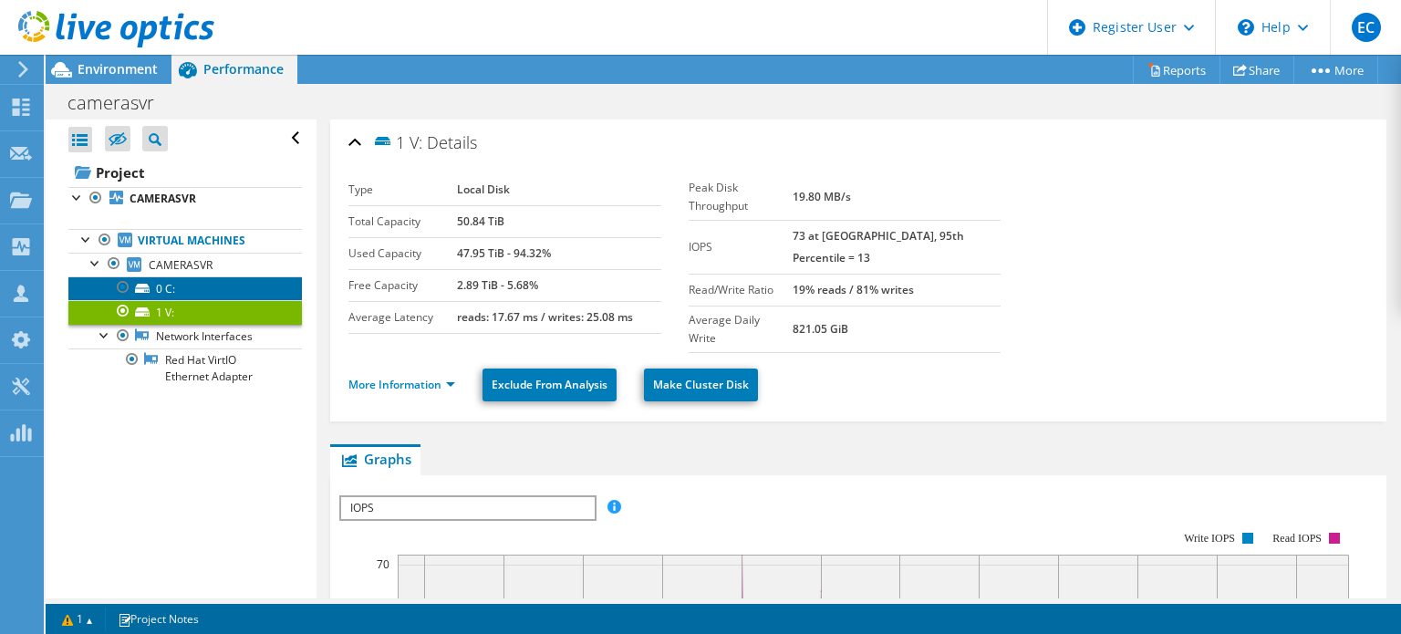
click at [151, 286] on link "0 C:" at bounding box center [184, 288] width 233 height 24
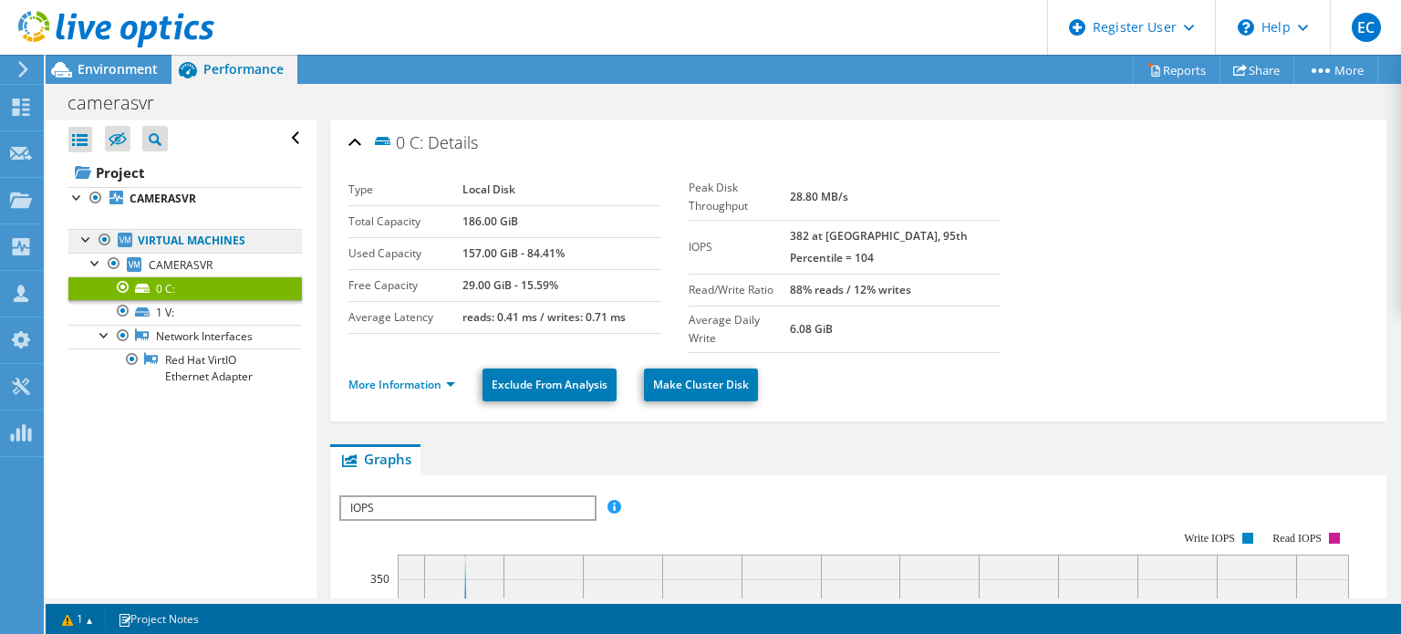
click at [196, 235] on link "Virtual Machines" at bounding box center [184, 241] width 233 height 24
click at [192, 264] on span "CAMERASVR" at bounding box center [181, 265] width 64 height 16
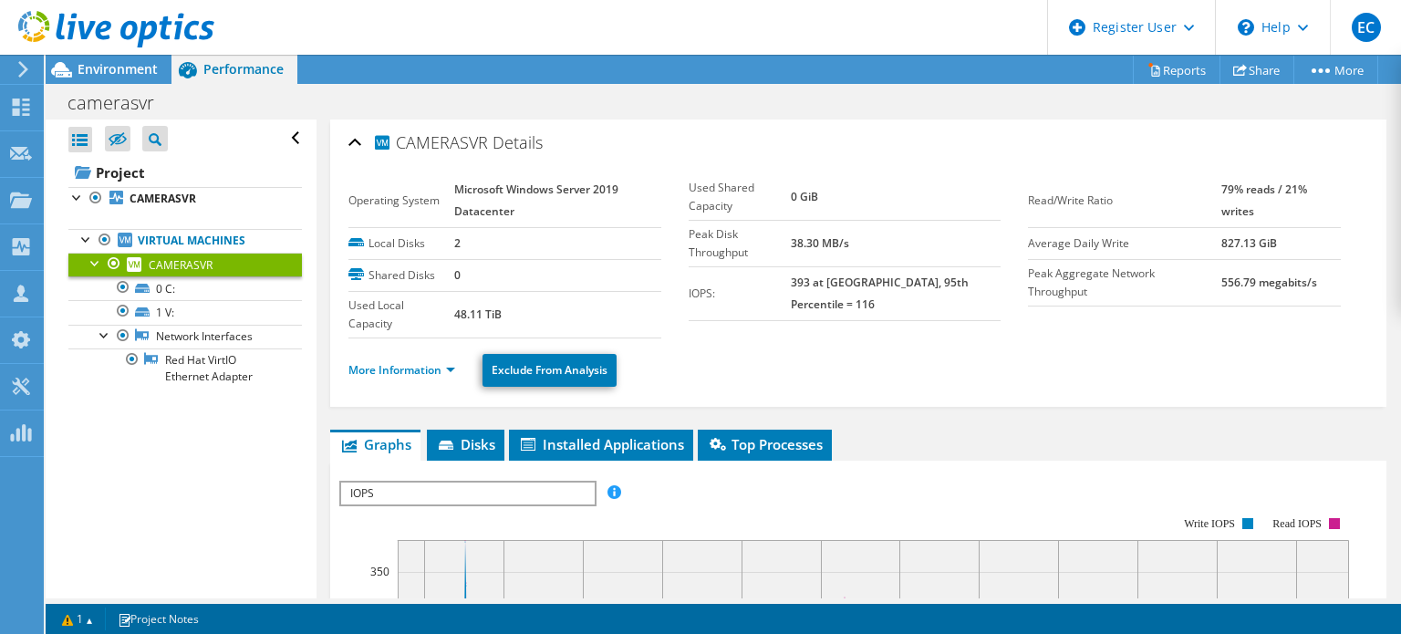
click at [237, 222] on ul "Virtual Machines CAMERASVR 0 C: 1 V:" at bounding box center [184, 309] width 233 height 196
click at [217, 245] on link "Virtual Machines" at bounding box center [184, 241] width 233 height 24
click at [128, 195] on link "CAMERASVR" at bounding box center [184, 199] width 233 height 24
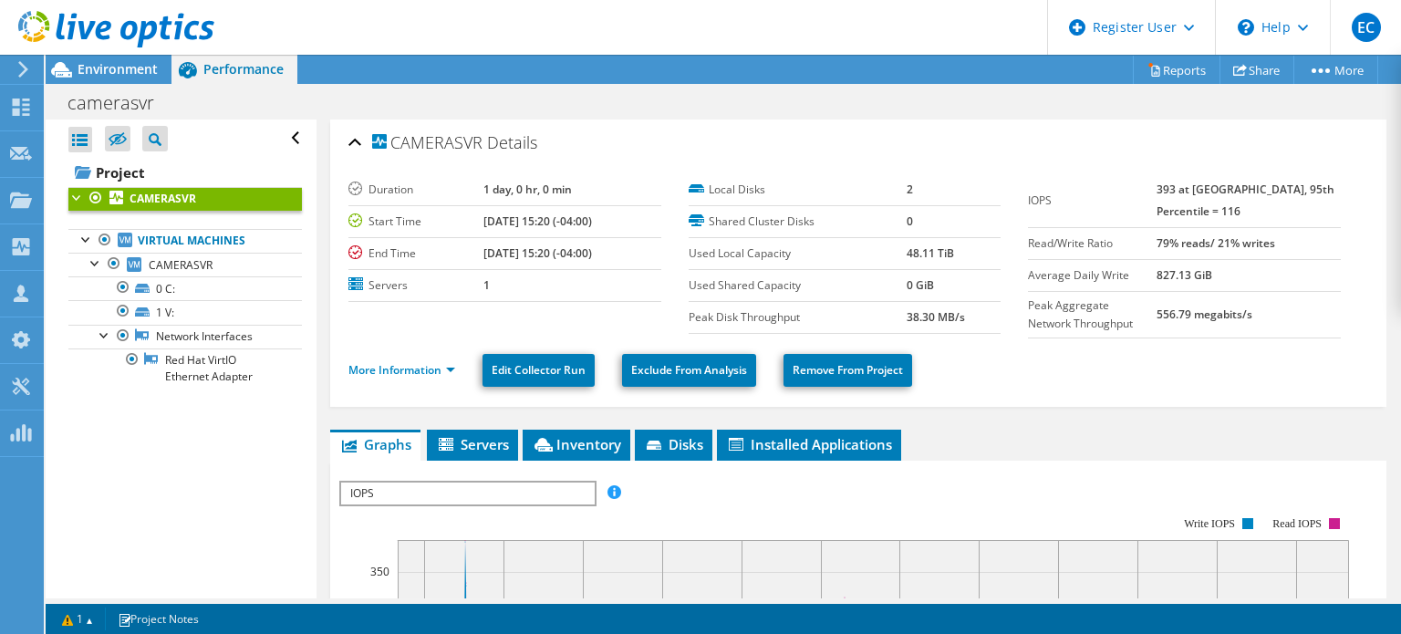
click at [77, 200] on div at bounding box center [77, 196] width 18 height 18
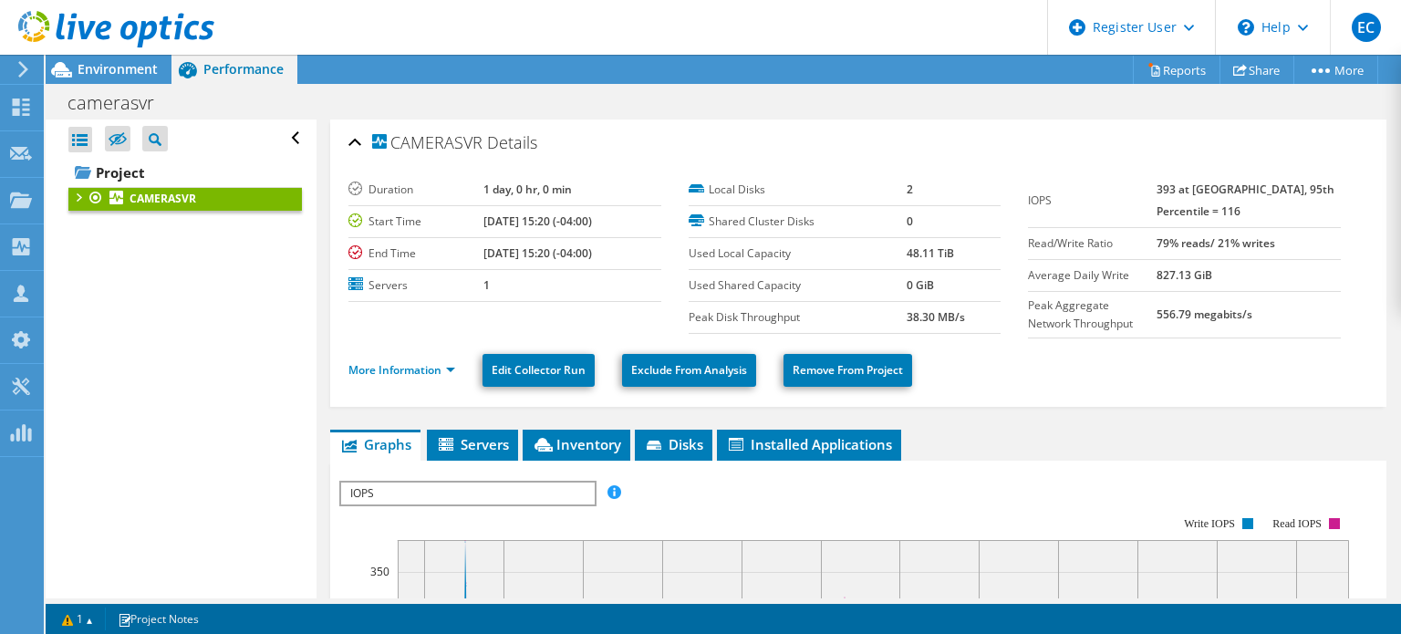
click at [82, 207] on link "CAMERASVR" at bounding box center [184, 199] width 233 height 24
click at [81, 200] on div at bounding box center [77, 196] width 18 height 18
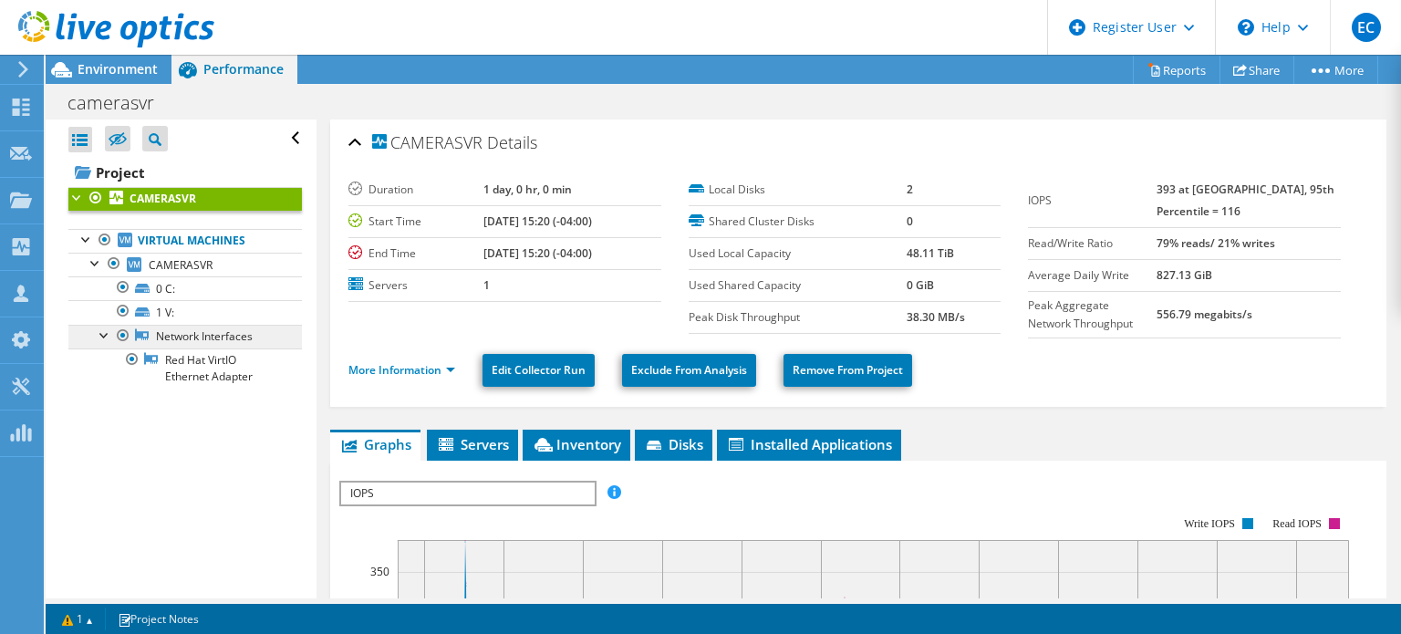
click at [232, 334] on link "Network Interfaces" at bounding box center [184, 337] width 233 height 24
click at [99, 78] on div "Environment" at bounding box center [109, 69] width 126 height 29
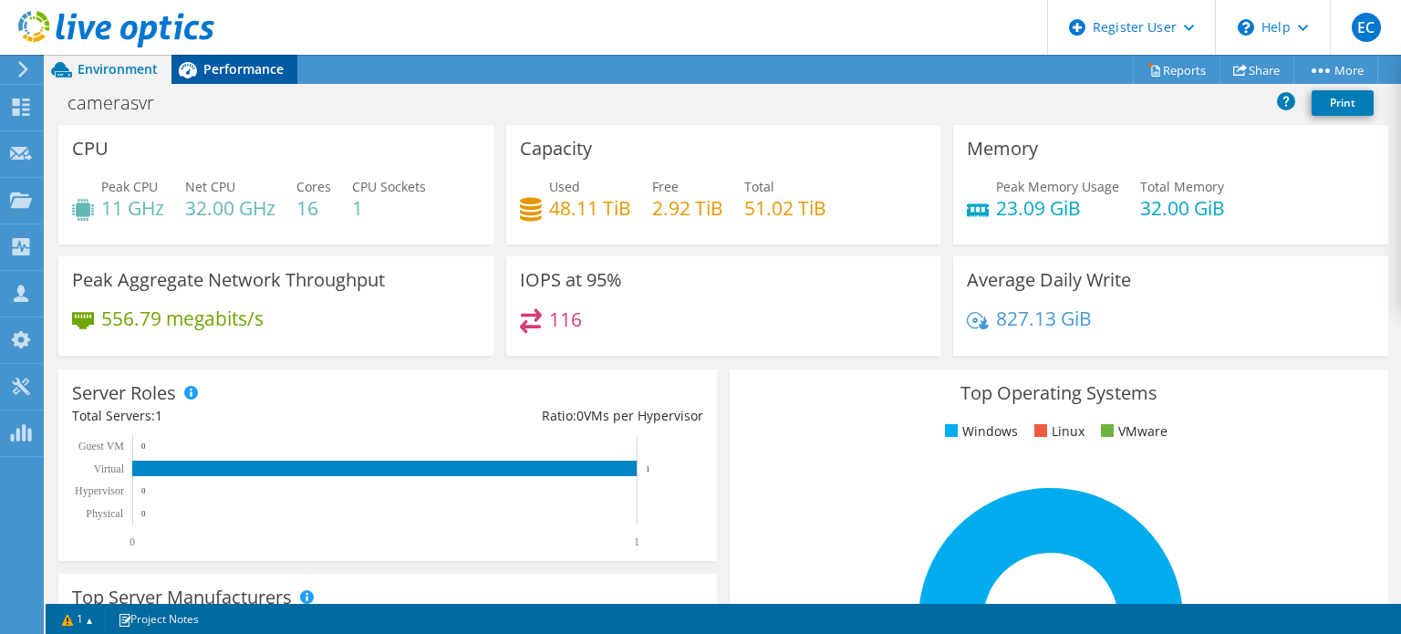
click at [250, 70] on span "Performance" at bounding box center [243, 68] width 80 height 17
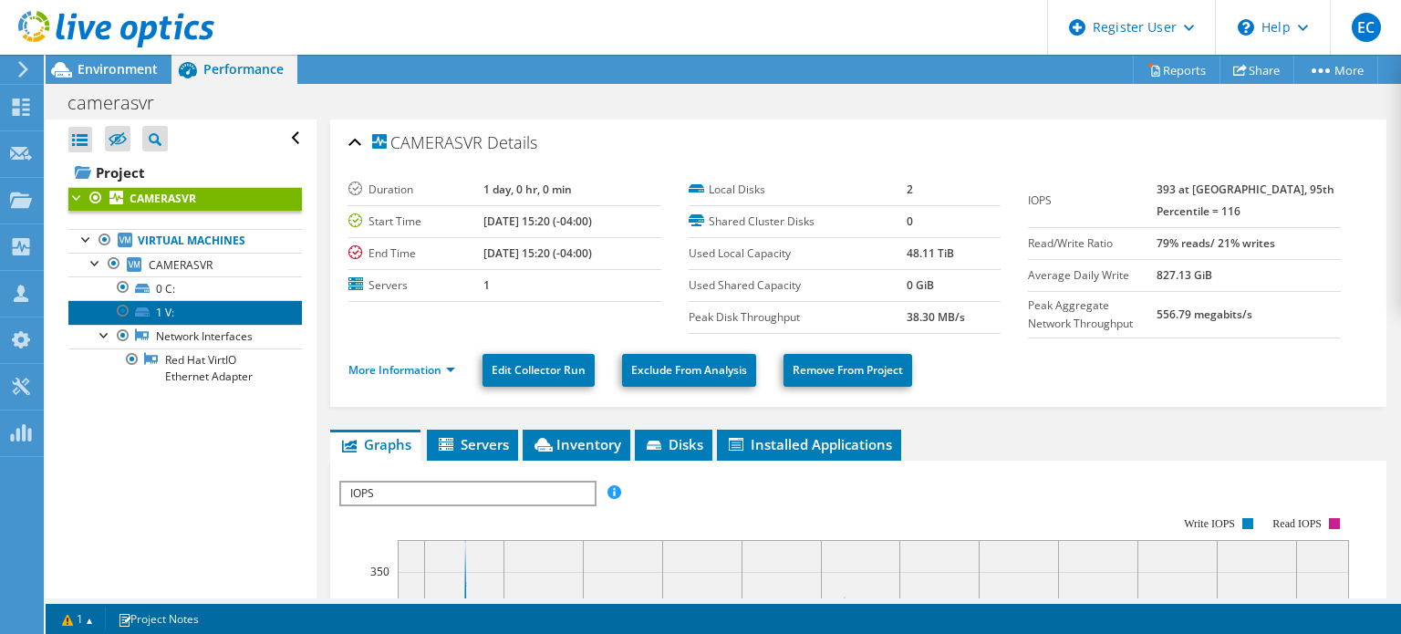
click at [198, 302] on link "1 V:" at bounding box center [184, 312] width 233 height 24
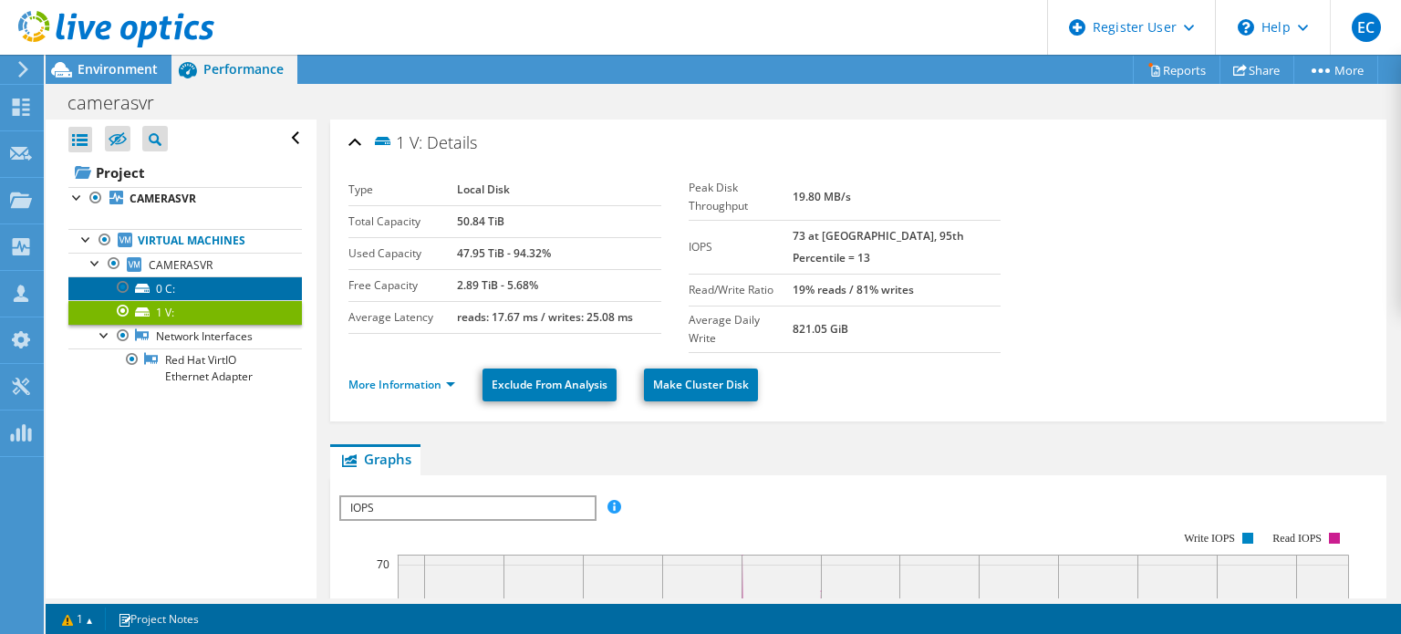
click at [222, 289] on link "0 C:" at bounding box center [184, 288] width 233 height 24
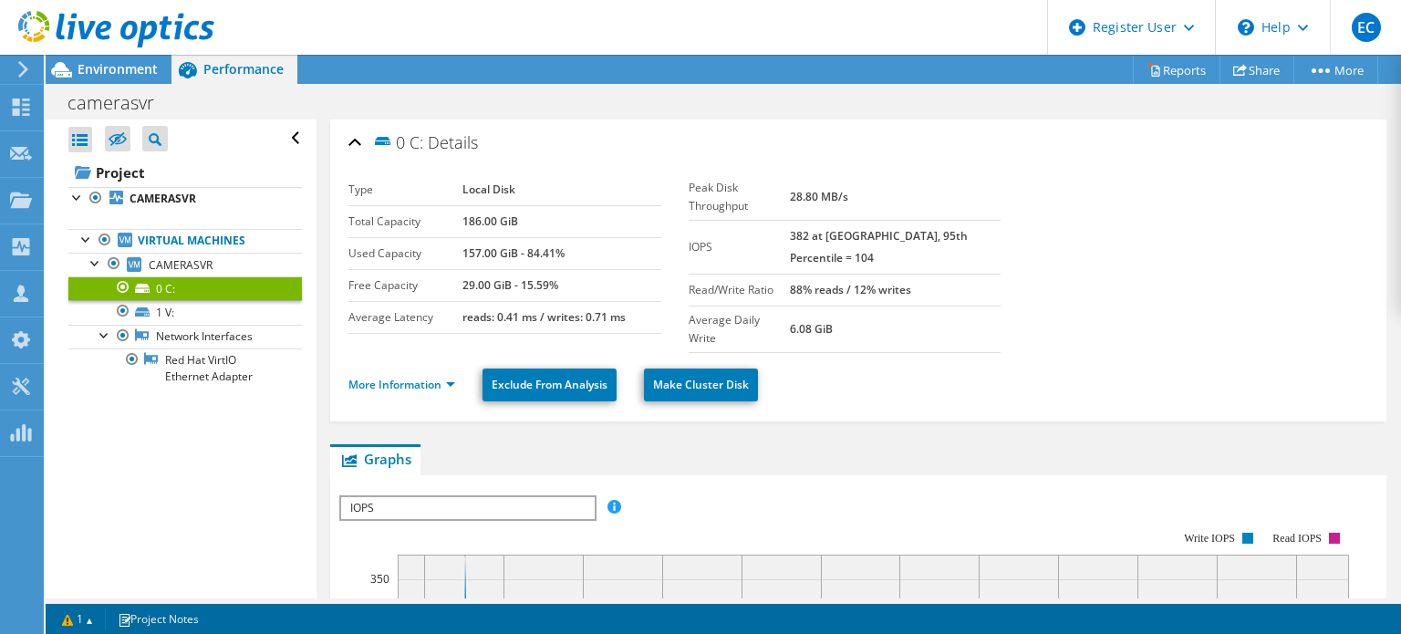
click at [233, 298] on link "0 C:" at bounding box center [184, 288] width 233 height 24
click at [227, 311] on link "1 V:" at bounding box center [184, 312] width 233 height 24
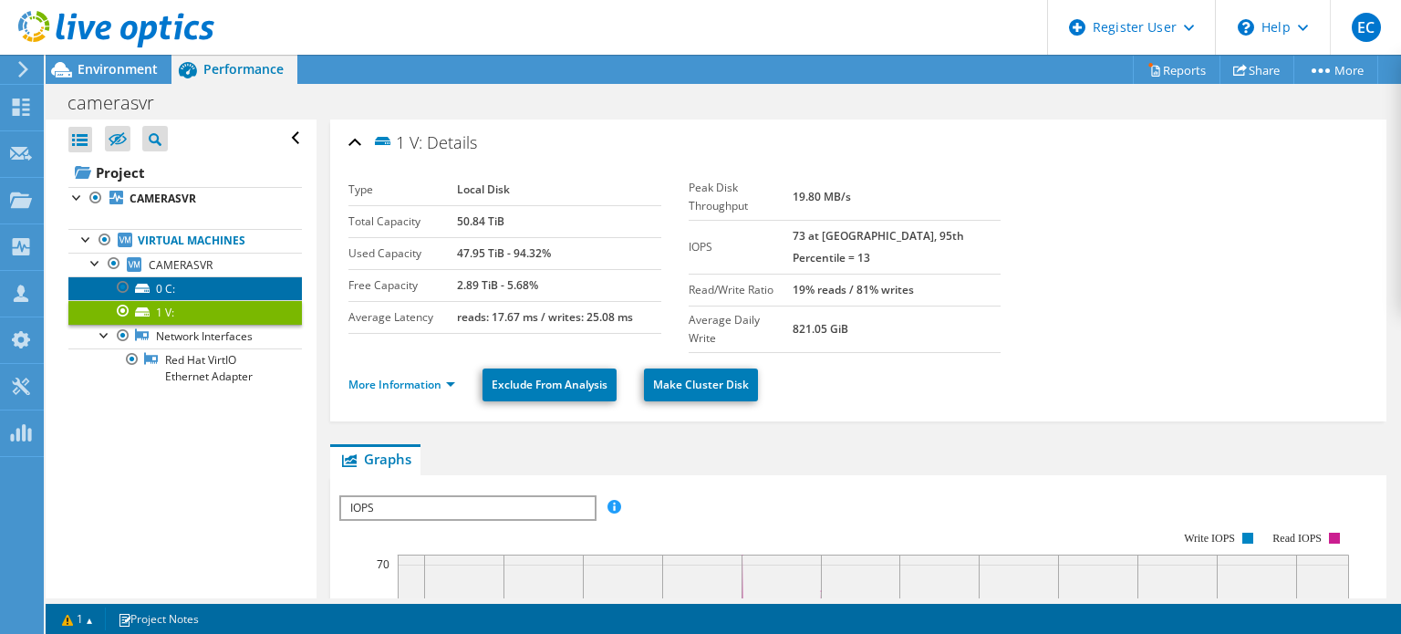
click at [192, 282] on link "0 C:" at bounding box center [184, 288] width 233 height 24
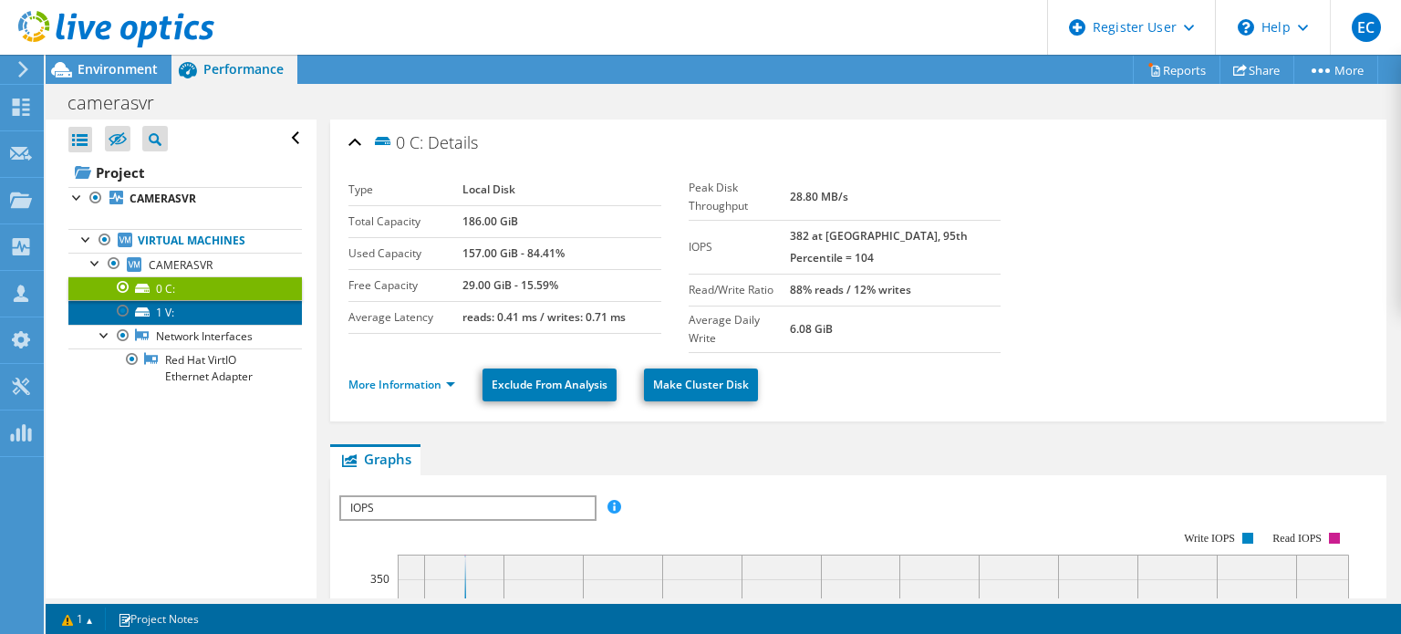
click at [196, 320] on link "1 V:" at bounding box center [184, 312] width 233 height 24
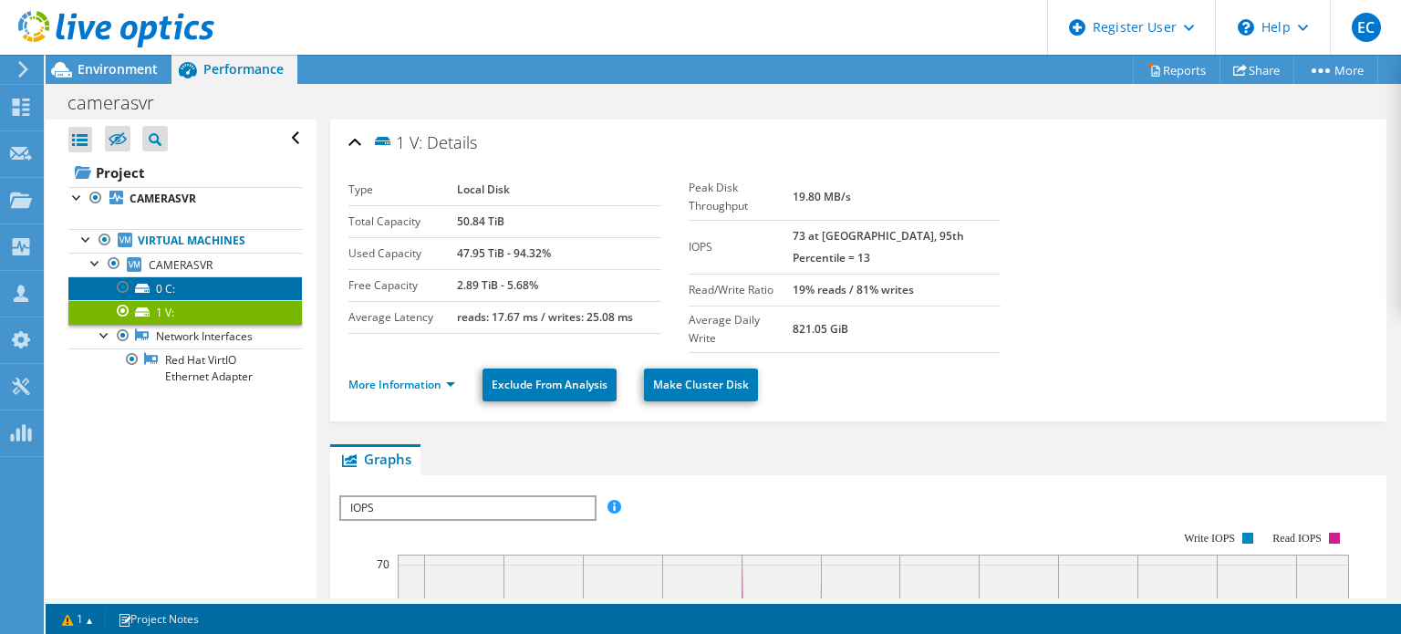
click at [209, 298] on link "0 C:" at bounding box center [184, 288] width 233 height 24
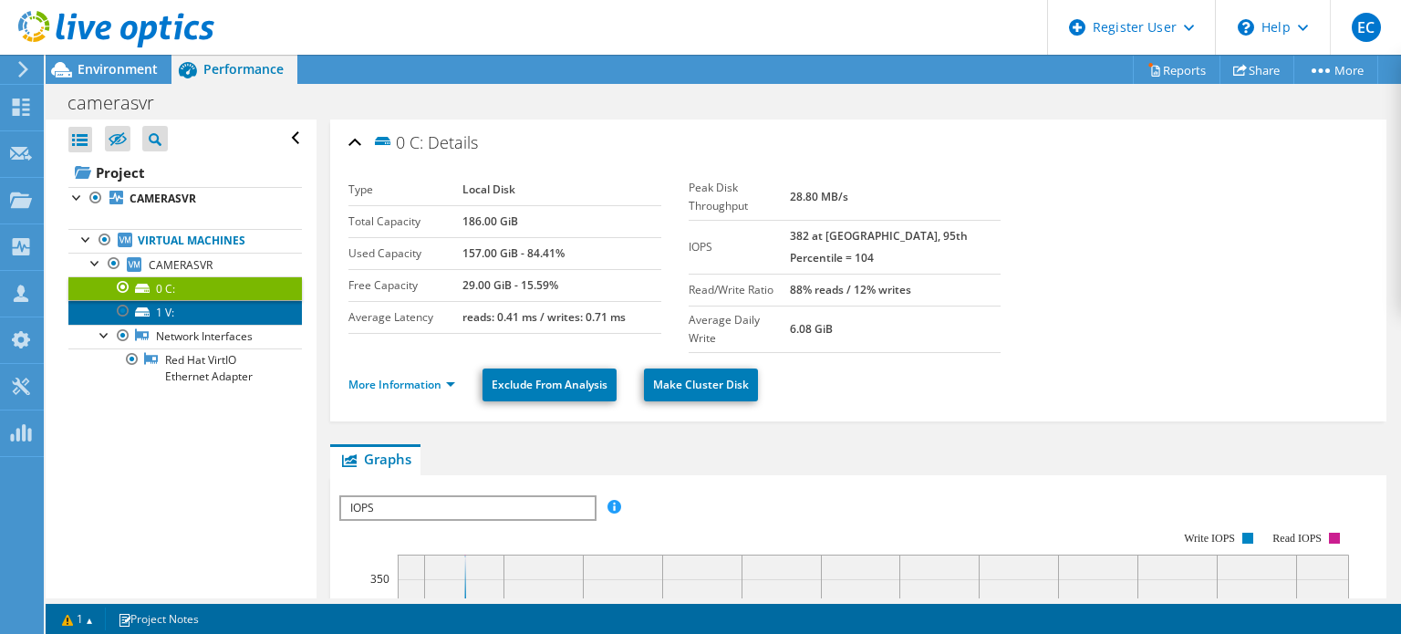
click at [200, 320] on link "1 V:" at bounding box center [184, 312] width 233 height 24
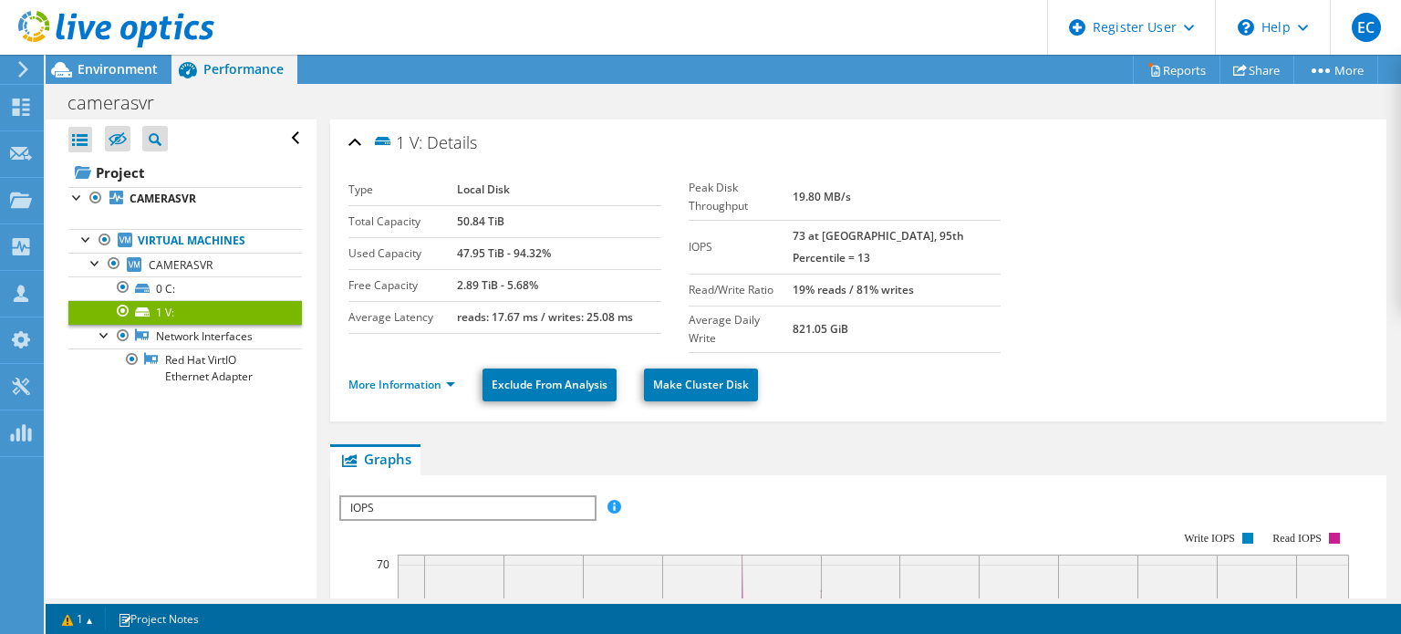
click at [503, 310] on b "reads: 17.67 ms / writes: 25.08 ms" at bounding box center [545, 317] width 176 height 16
click at [347, 397] on div "1 V: Details Type Local Disk Total Capacity 50.84 TiB Used Capacity 47.95 TiB -…" at bounding box center [858, 270] width 1056 height 302
click at [500, 318] on b "reads: 17.67 ms / writes: 25.08 ms" at bounding box center [545, 317] width 176 height 16
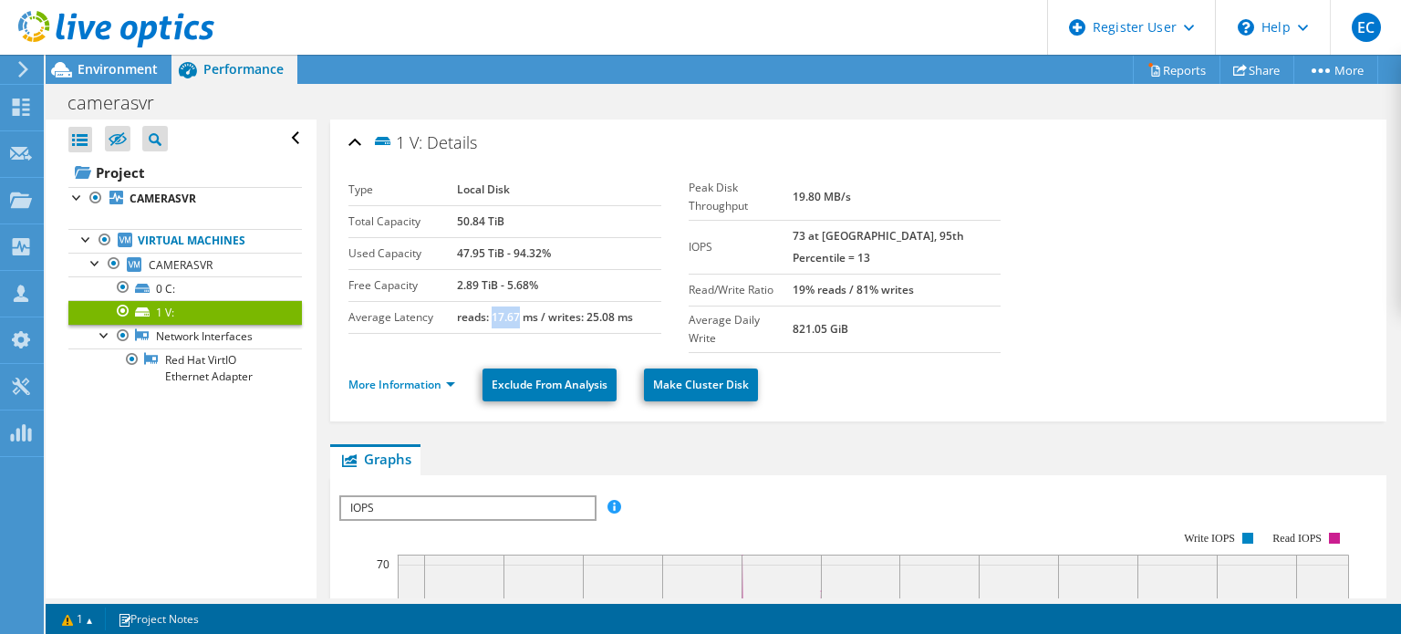
click at [500, 318] on b "reads: 17.67 ms / writes: 25.08 ms" at bounding box center [545, 317] width 176 height 16
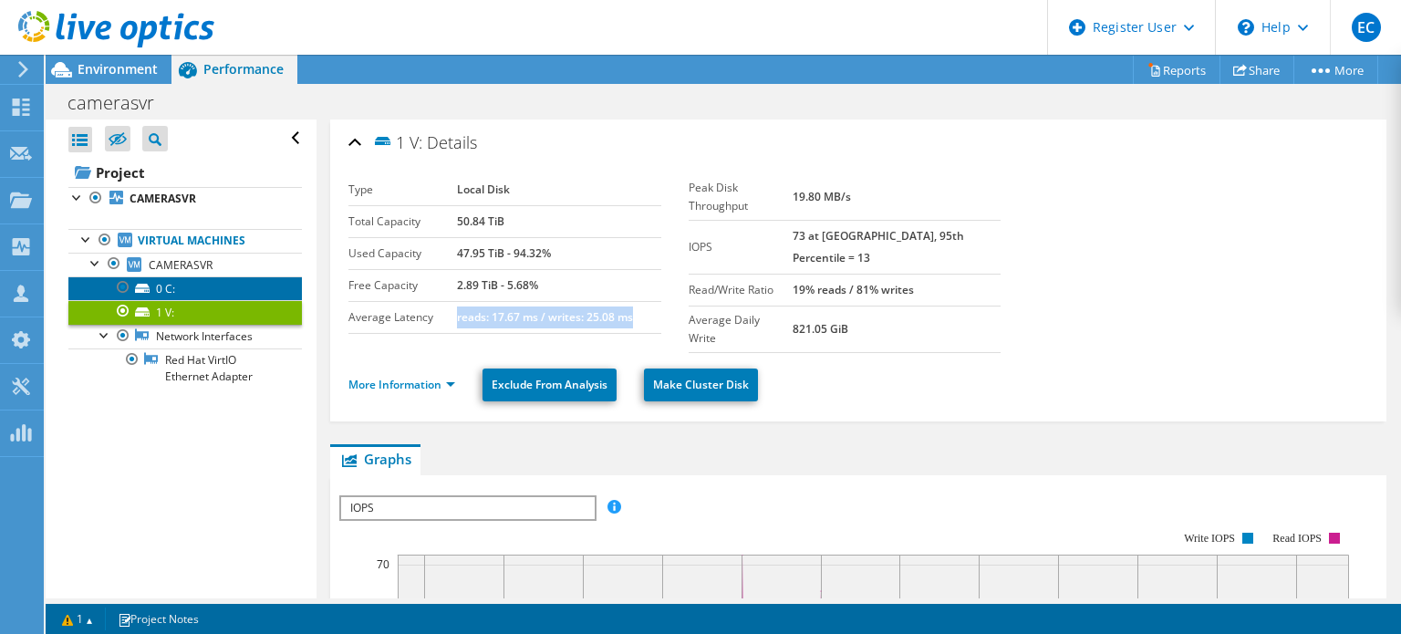
click at [196, 292] on link "0 C:" at bounding box center [184, 288] width 233 height 24
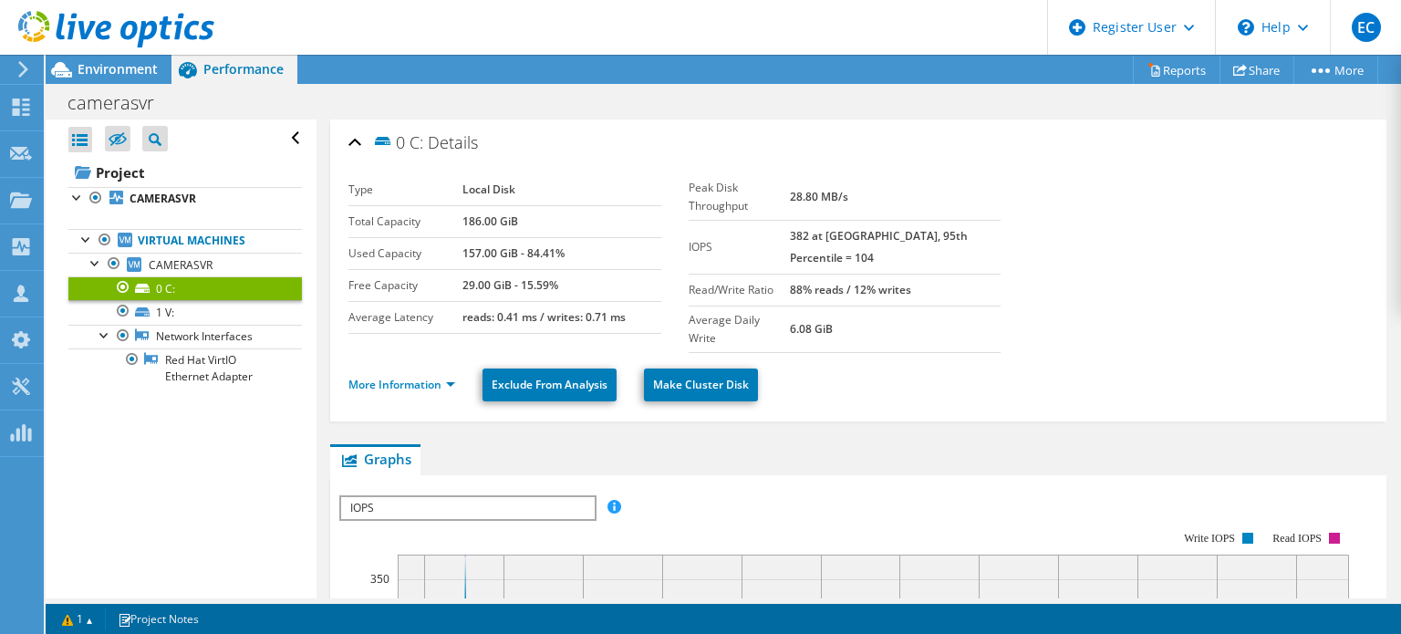
click at [405, 364] on ul "More Information Exclude From Analysis Make Cluster Disk" at bounding box center [858, 382] width 1020 height 37
click at [436, 377] on link "More Information" at bounding box center [401, 385] width 107 height 16
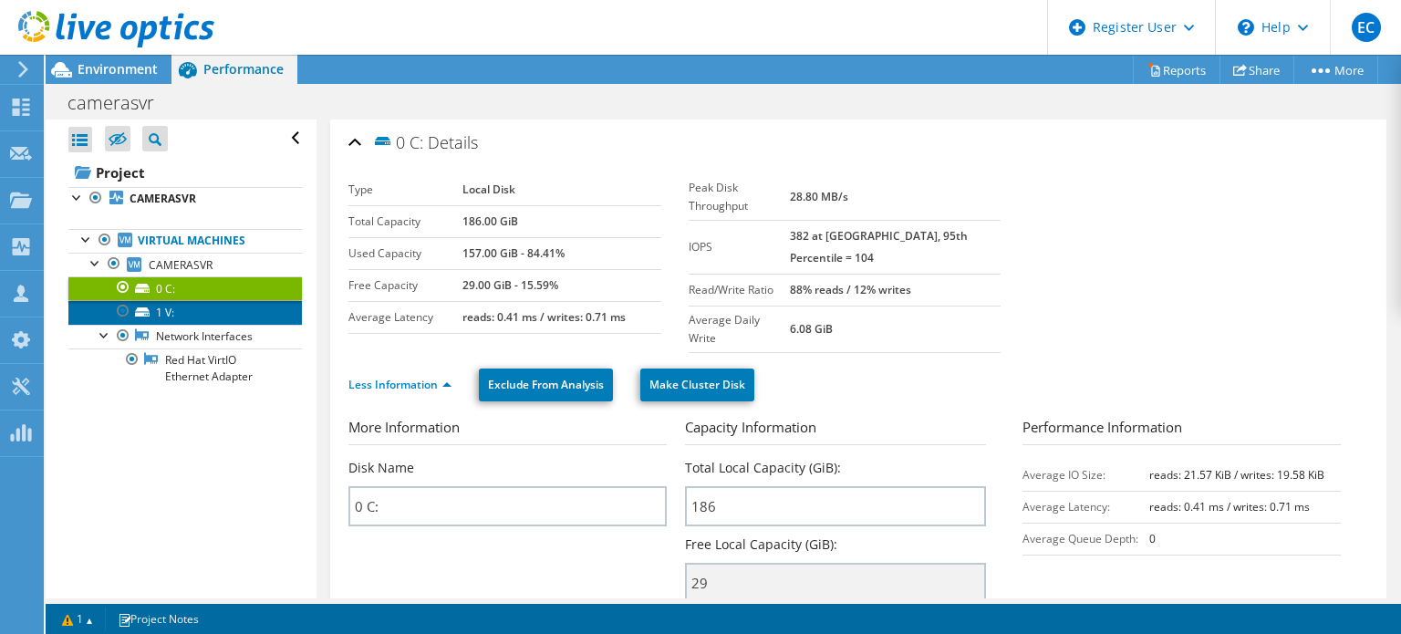
drag, startPoint x: 1397, startPoint y: 307, endPoint x: 192, endPoint y: 305, distance: 1205.8
click at [192, 305] on link "1 V:" at bounding box center [184, 312] width 233 height 24
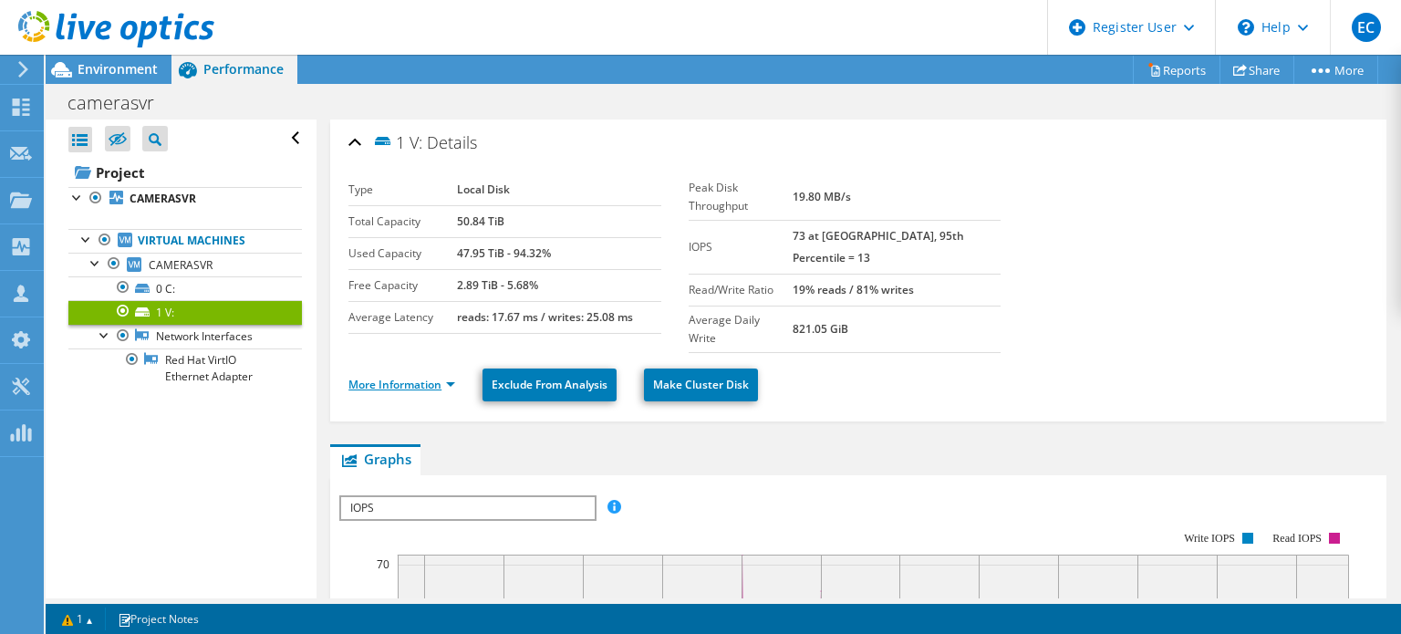
click at [363, 377] on link "More Information" at bounding box center [401, 385] width 107 height 16
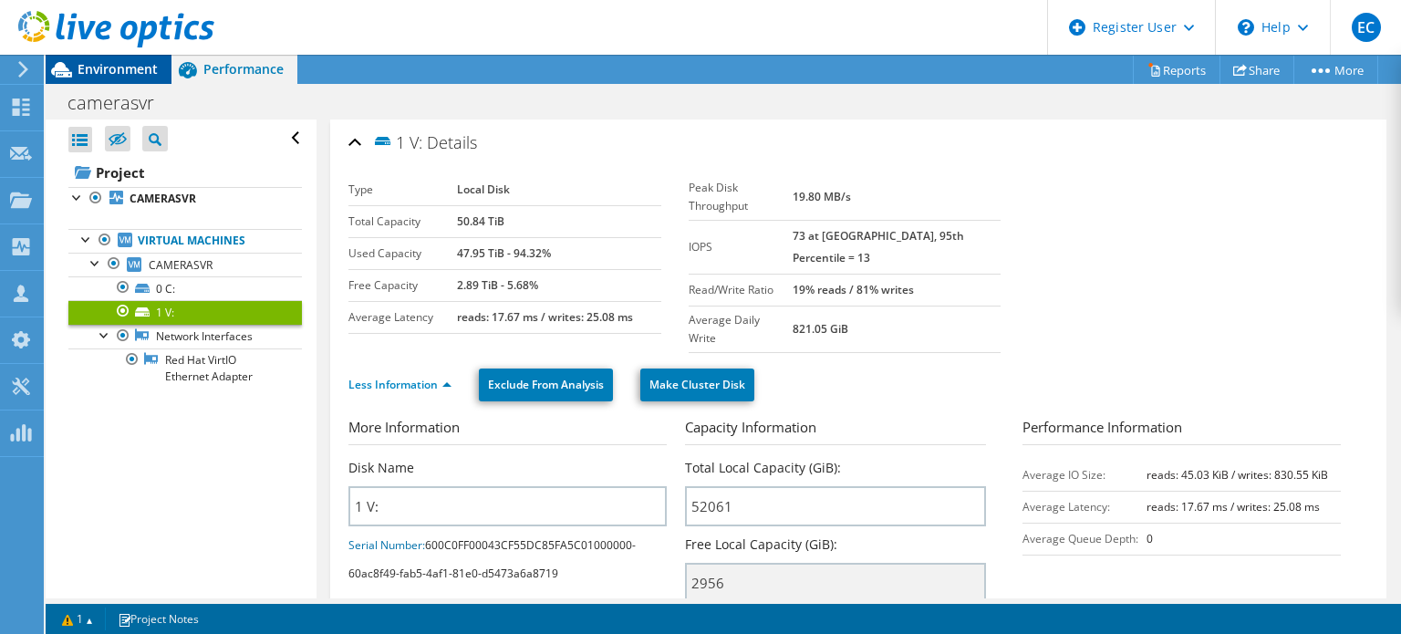
click at [135, 67] on span "Environment" at bounding box center [118, 68] width 80 height 17
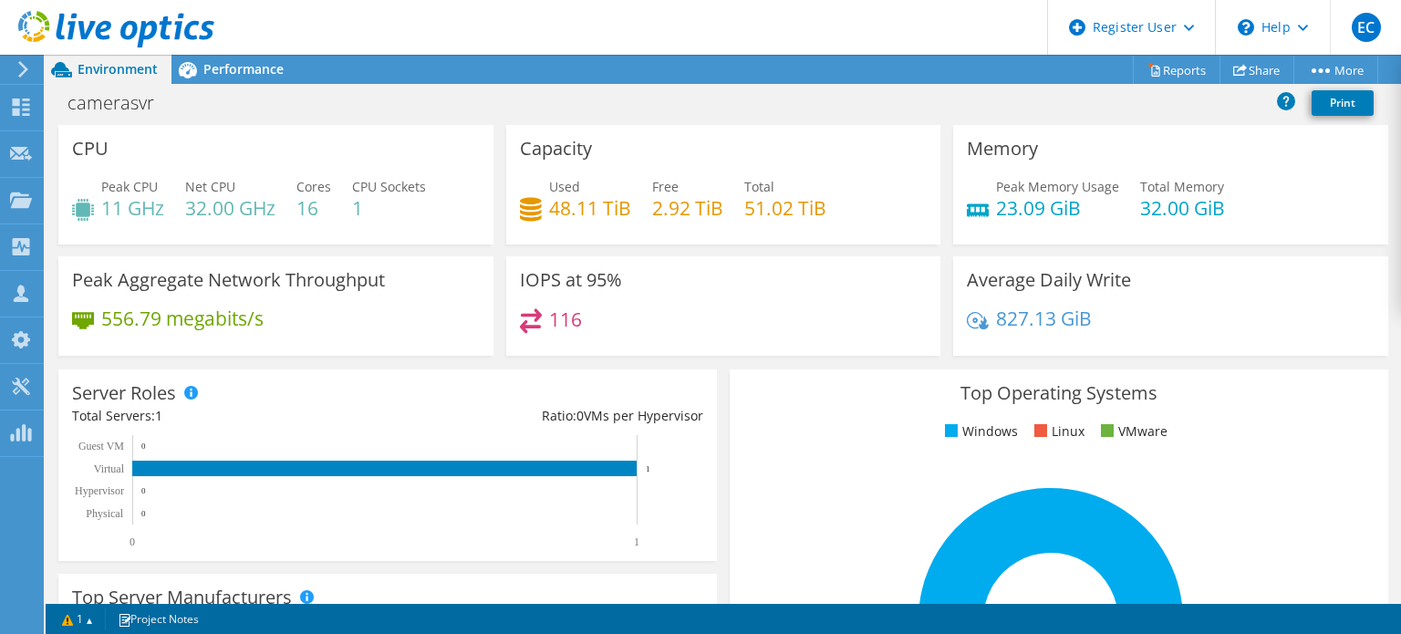
click at [693, 207] on h4 "2.92 TiB" at bounding box center [687, 208] width 71 height 20
click at [631, 206] on div "Used 48.11 TiB Free 2.92 TiB Total 51.02 TiB" at bounding box center [724, 206] width 408 height 59
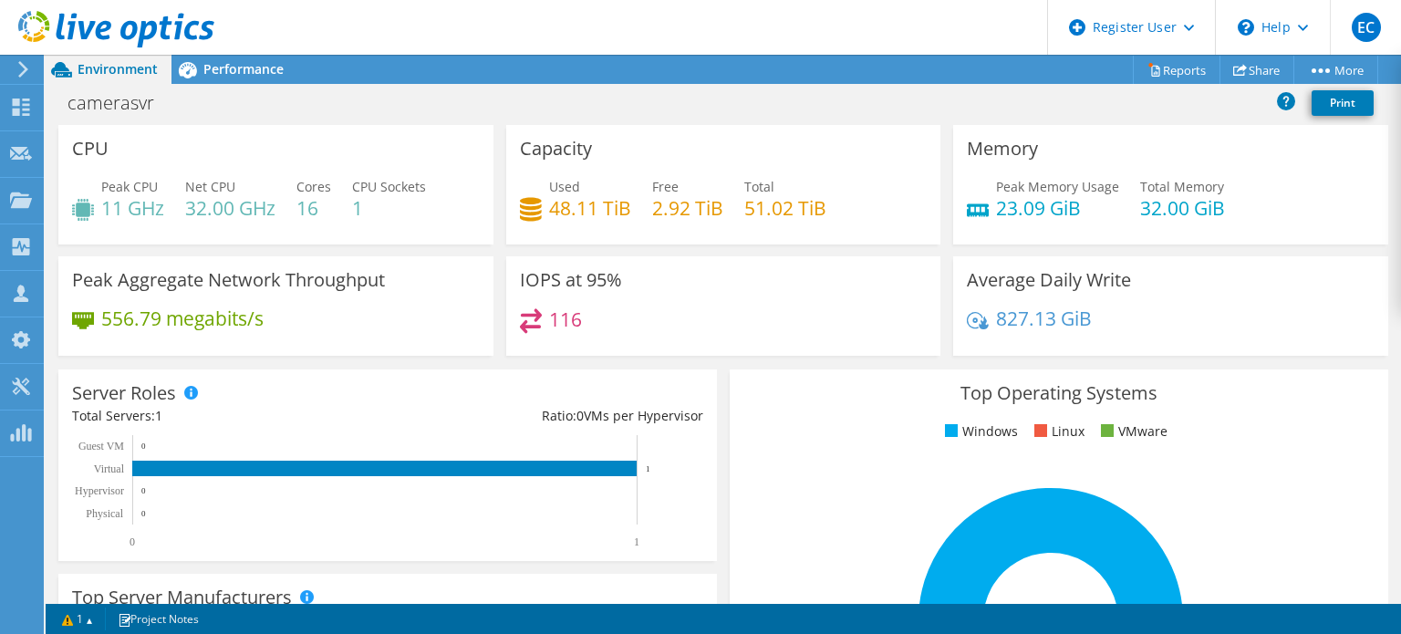
click at [506, 351] on div "IOPS at 95% 116" at bounding box center [723, 305] width 435 height 99
click at [258, 67] on span "Performance" at bounding box center [243, 68] width 80 height 17
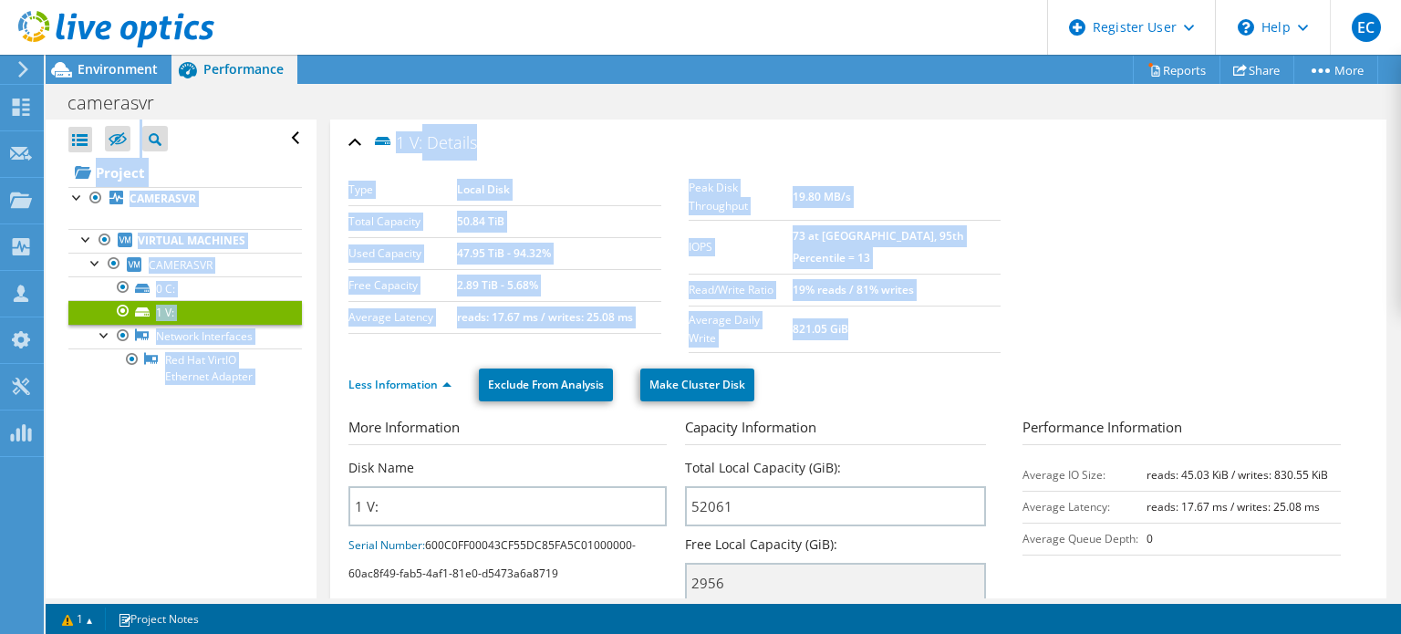
drag, startPoint x: 1398, startPoint y: 87, endPoint x: 1390, endPoint y: 250, distance: 163.5
click at [1390, 250] on div "Project Actions Project Actions Reports Share More Print" at bounding box center [723, 344] width 1355 height 579
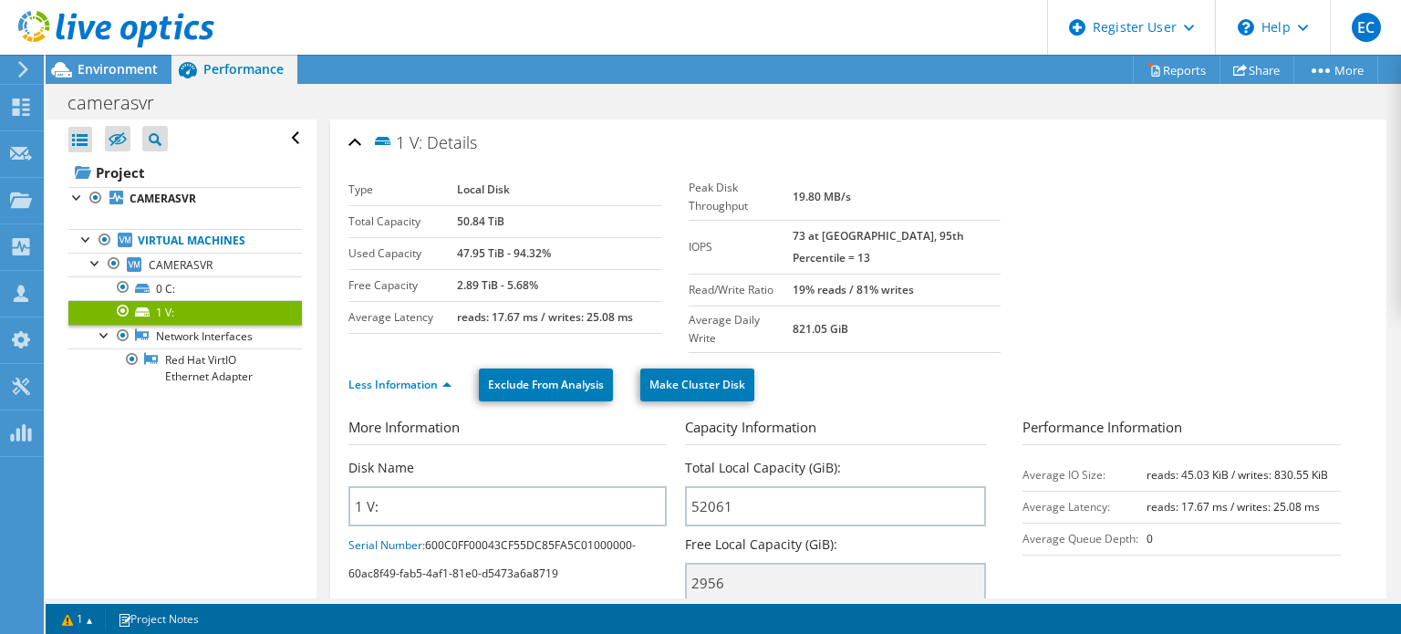
click at [1310, 417] on h3 "Performance Information" at bounding box center [1181, 431] width 318 height 28
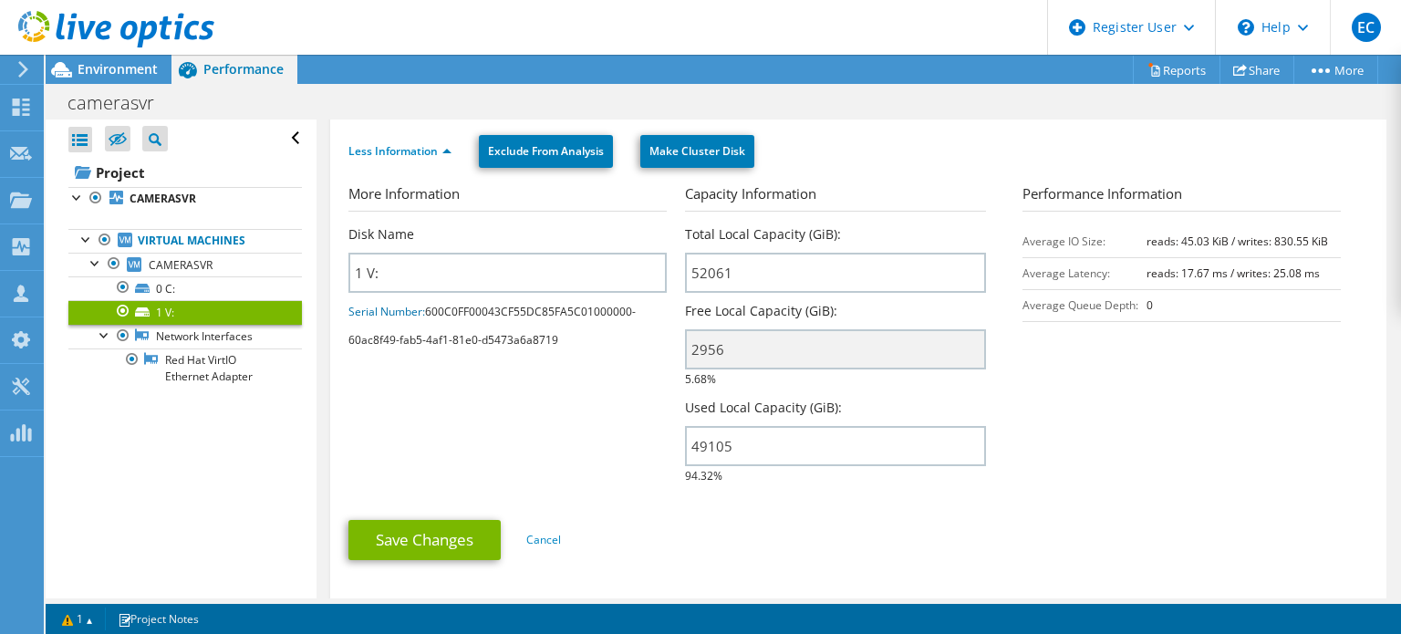
scroll to position [235, 0]
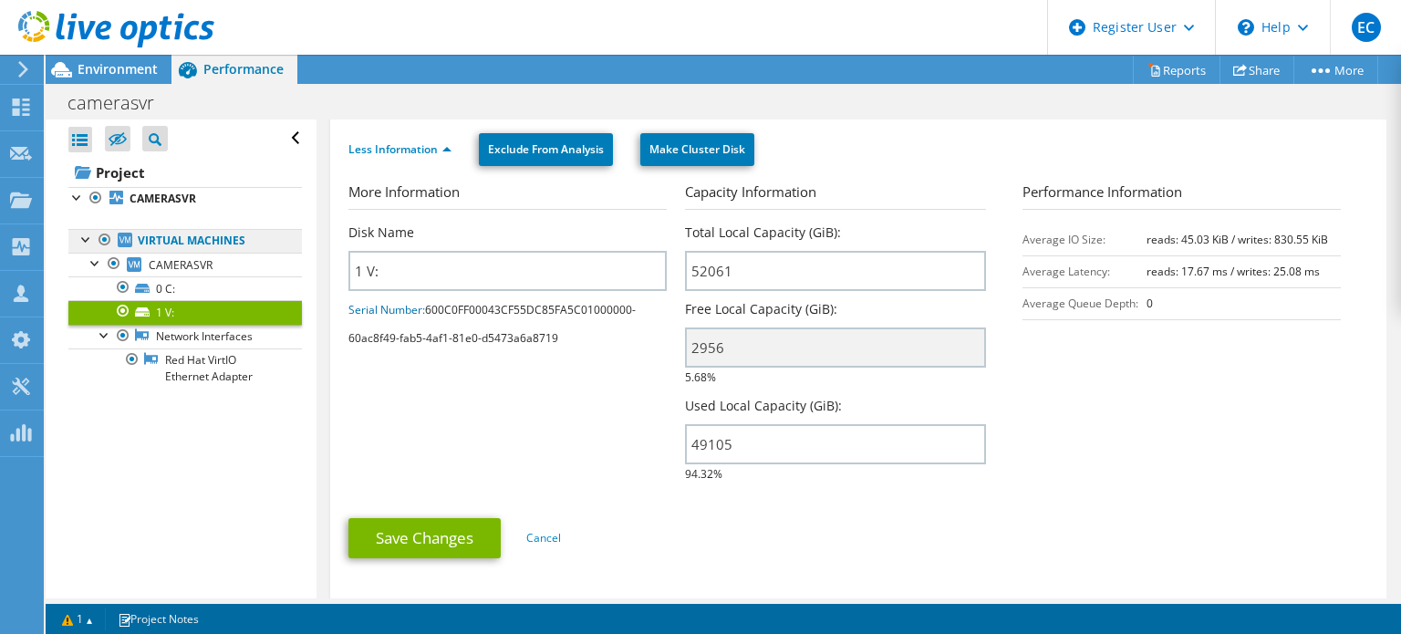
click at [140, 244] on link "Virtual Machines" at bounding box center [184, 241] width 233 height 24
drag, startPoint x: 140, startPoint y: 244, endPoint x: 186, endPoint y: 264, distance: 50.3
click at [186, 264] on li "Virtual Machines CAMERASVR 0 C: 1 V:" at bounding box center [184, 309] width 233 height 160
click at [186, 264] on span "CAMERASVR" at bounding box center [181, 265] width 64 height 16
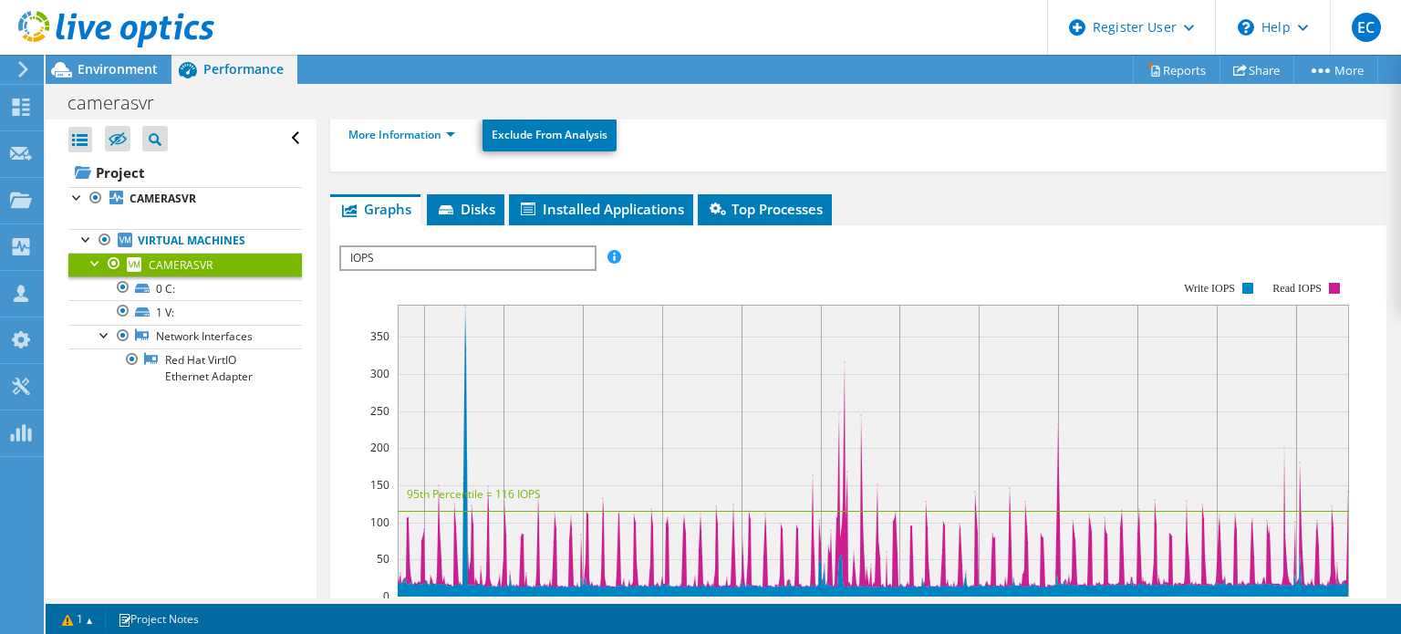
click at [252, 451] on div "Open All Close All Hide Excluded Nodes Project Tree Filter" at bounding box center [181, 358] width 270 height 479
click at [254, 242] on link "Virtual Machines" at bounding box center [184, 241] width 233 height 24
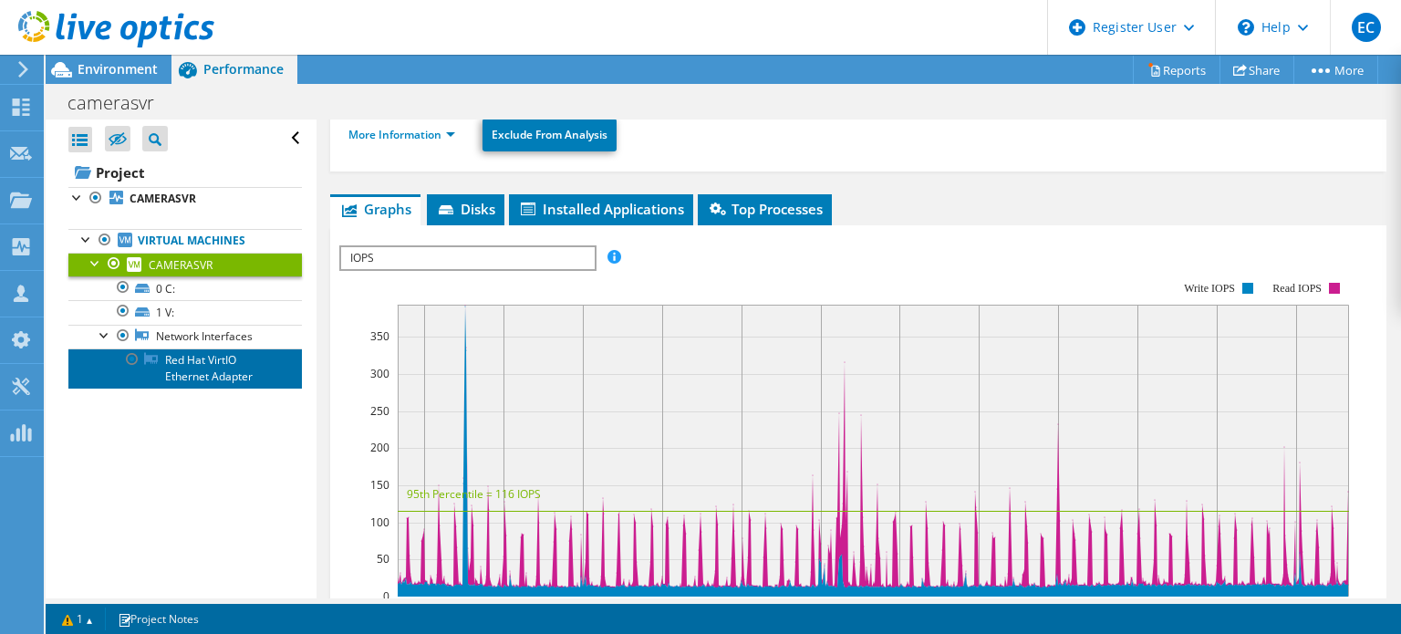
click at [219, 357] on link "Red Hat VirtIO Ethernet Adapter" at bounding box center [184, 368] width 233 height 40
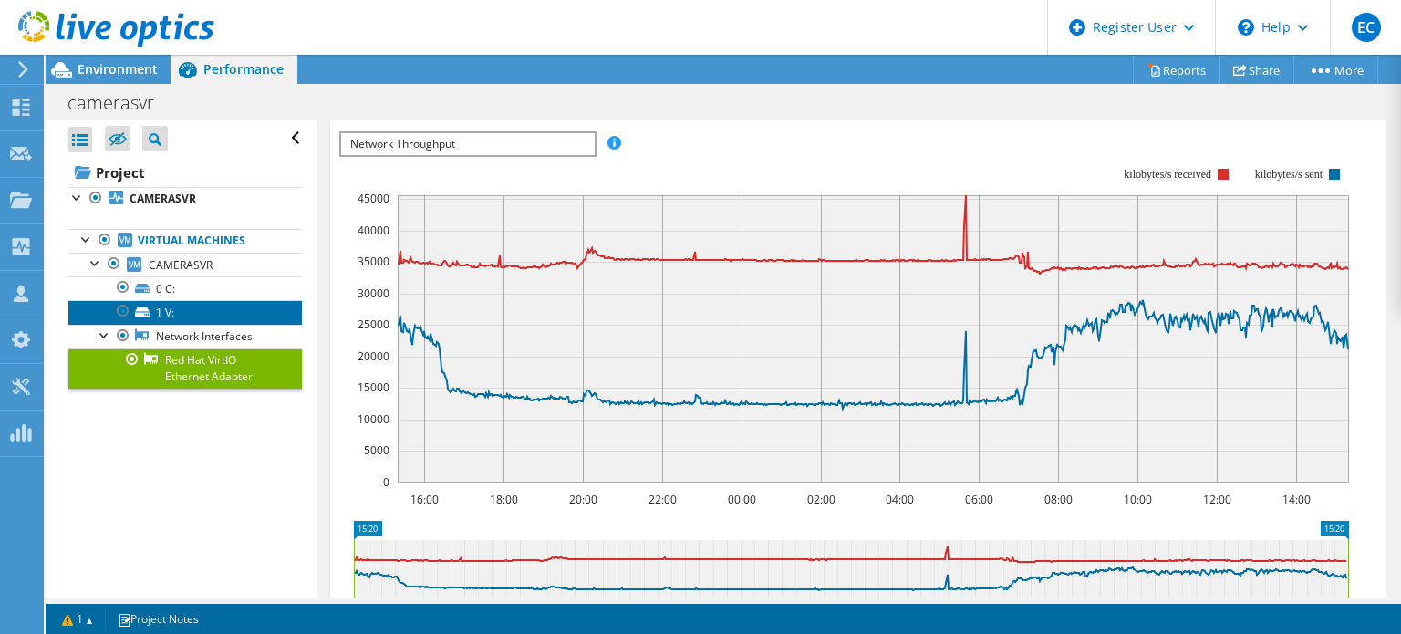
click at [215, 300] on link "1 V:" at bounding box center [184, 312] width 233 height 24
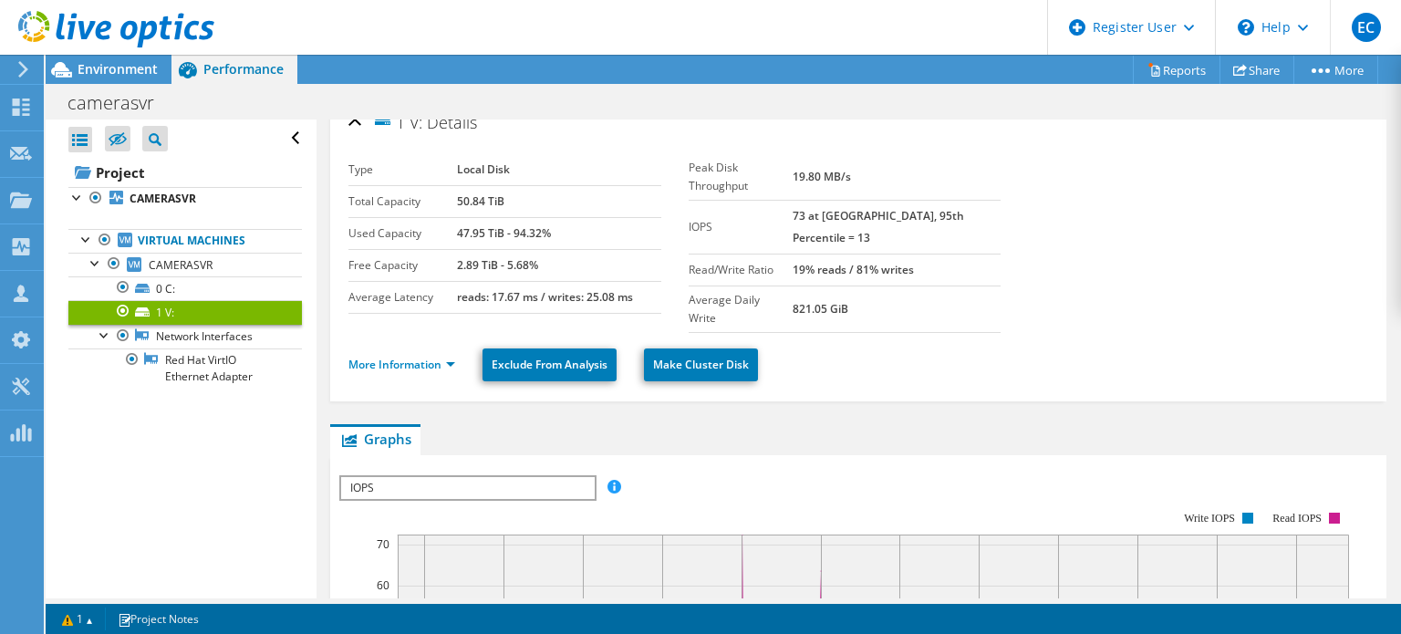
scroll to position [0, 0]
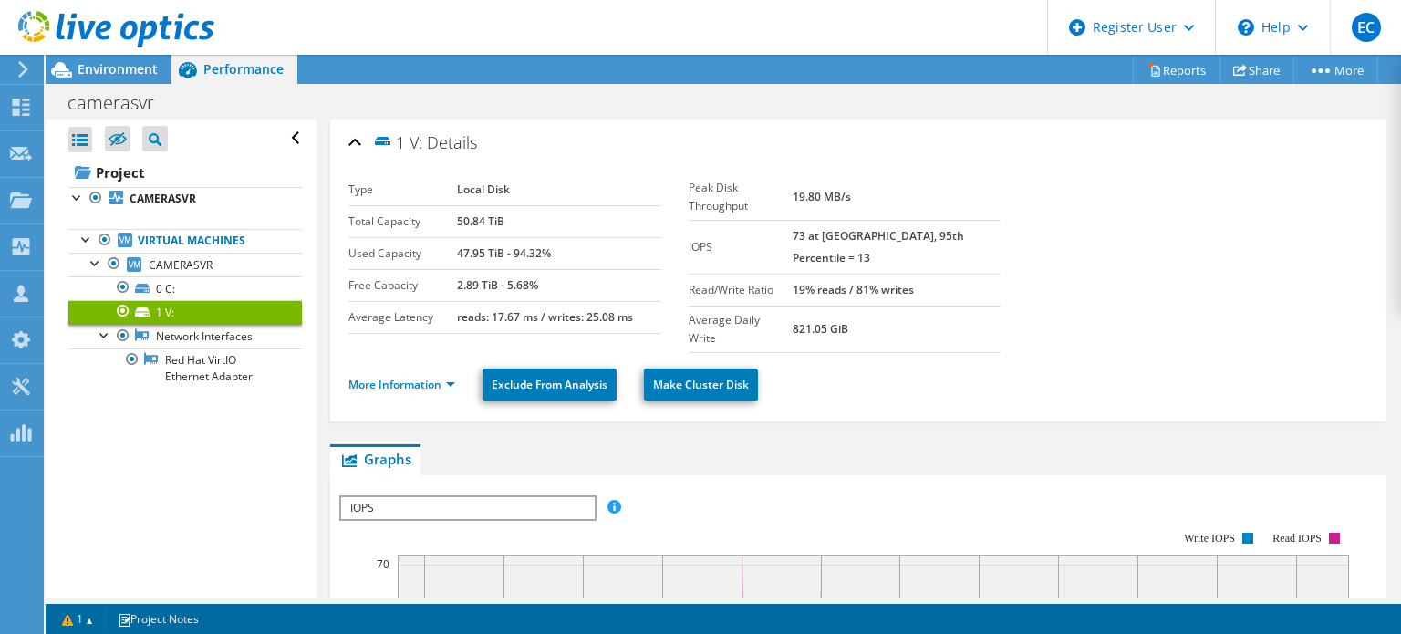
click at [1027, 364] on ul "More Information Exclude From Analysis Make Cluster Disk" at bounding box center [858, 382] width 1020 height 37
